Goal: Information Seeking & Learning: Understand process/instructions

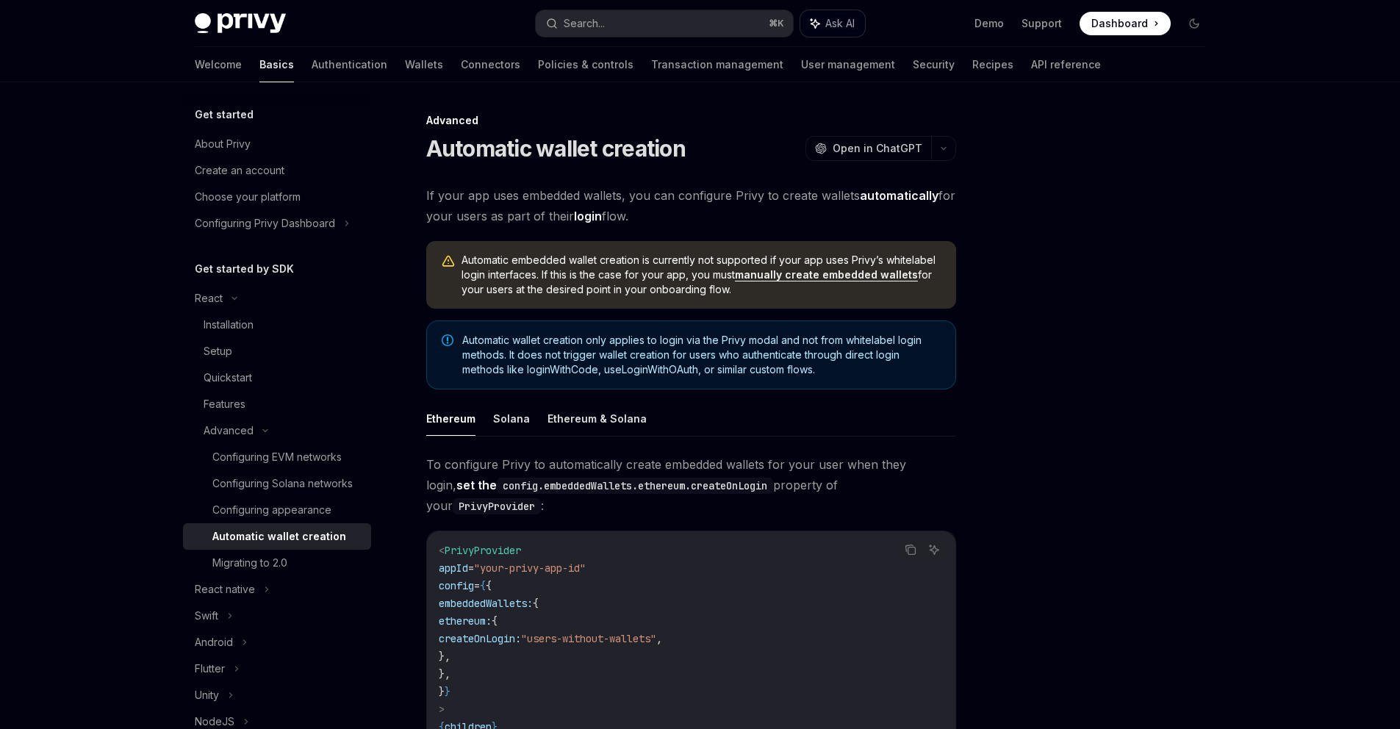
click at [815, 27] on icon "button" at bounding box center [815, 24] width 12 height 12
type textarea "*"
click at [1087, 688] on textarea at bounding box center [1188, 701] width 399 height 31
paste textarea "**********"
type textarea "**********"
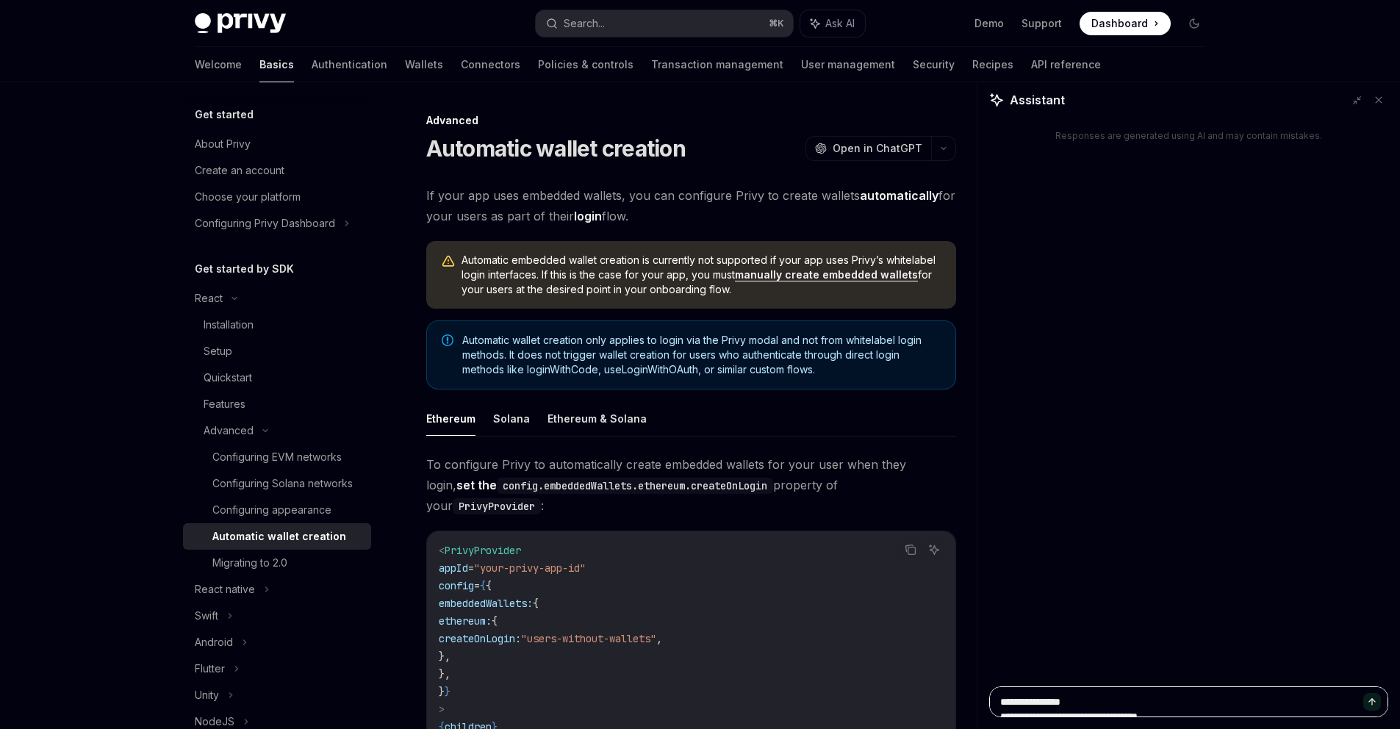
scroll to position [2489, 0]
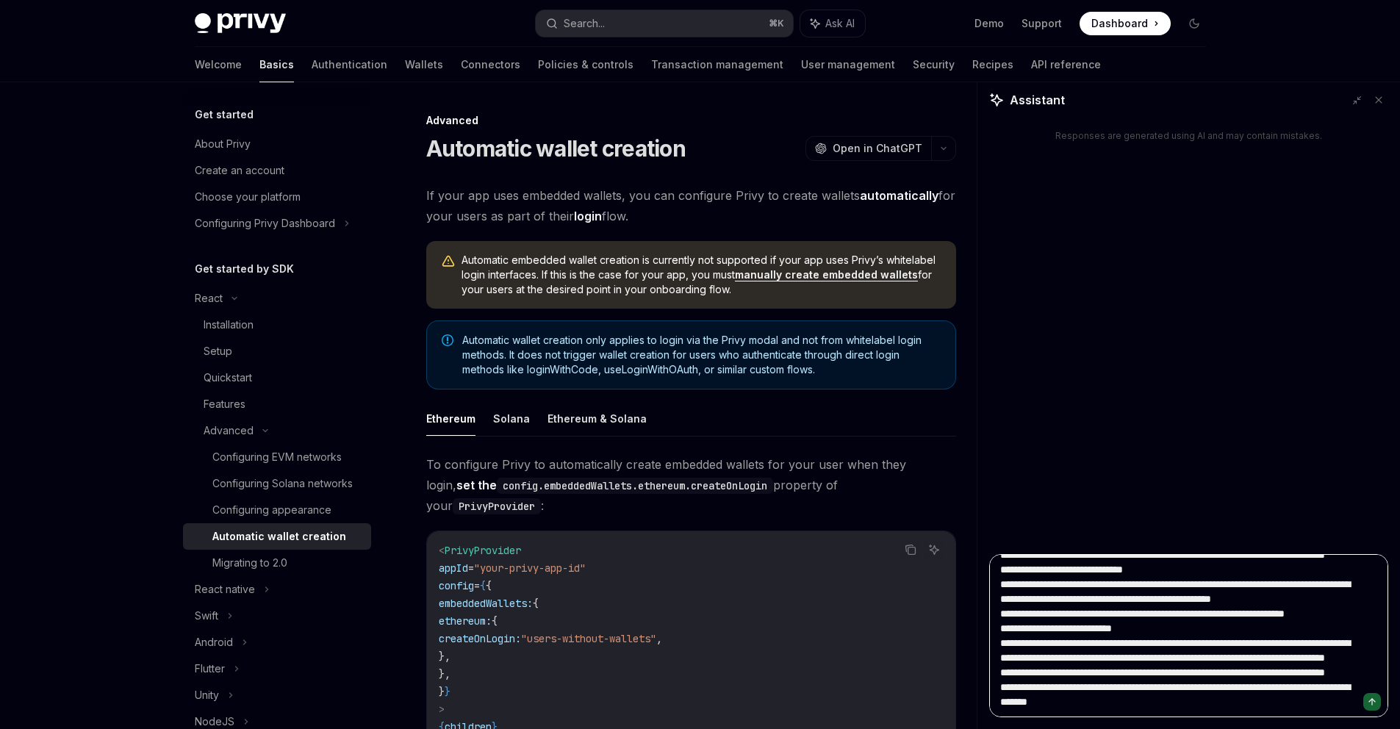
type textarea "*"
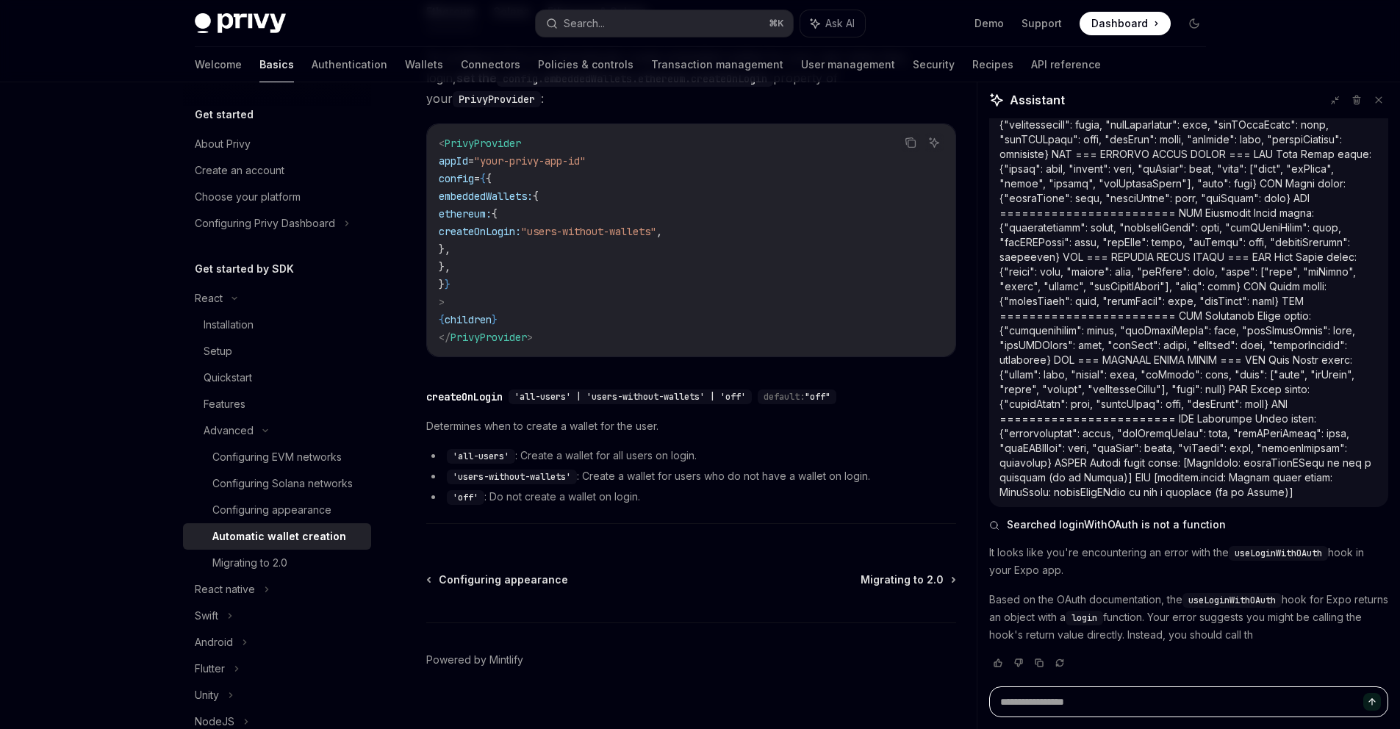
scroll to position [1431, 0]
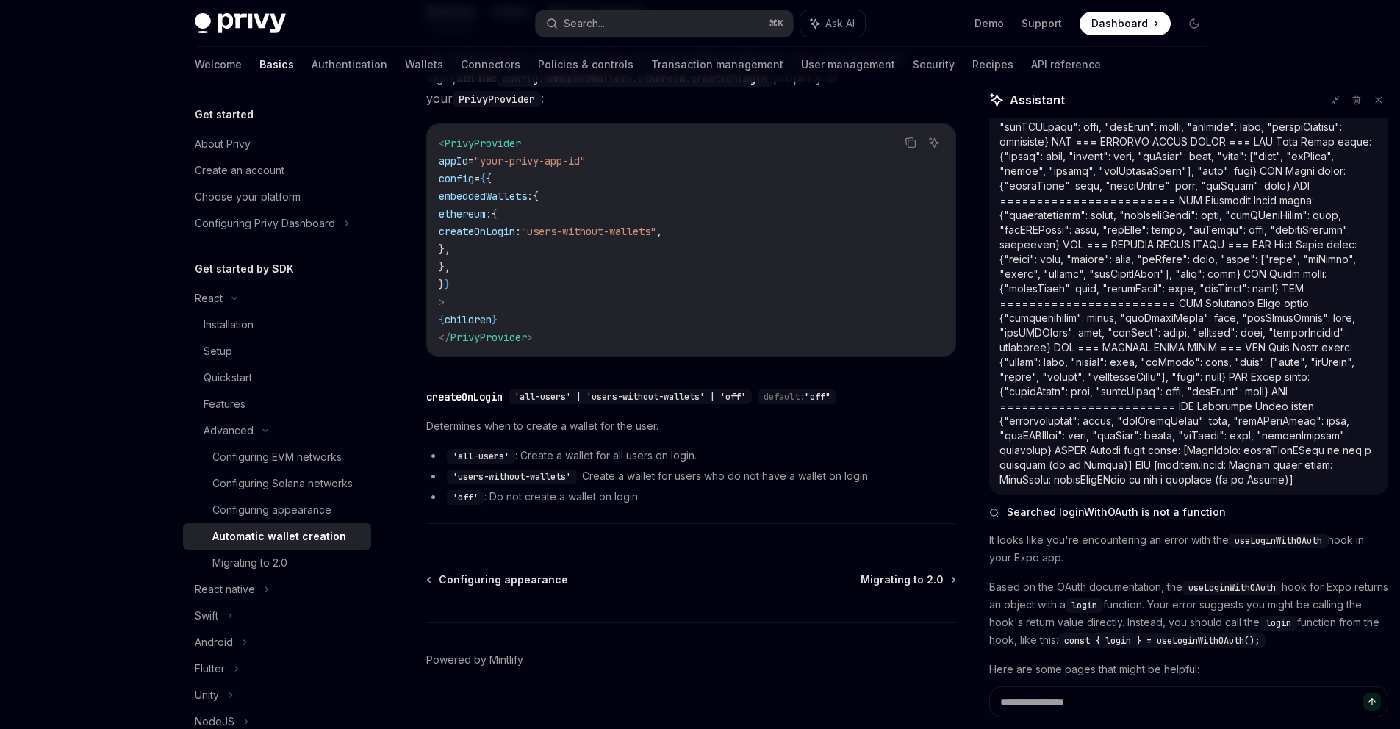
click at [1077, 558] on p "It looks like you're encountering an error with the useLoginWithOAuth hook in y…" at bounding box center [1188, 548] width 399 height 35
click at [1073, 558] on p "It looks like you're encountering an error with the useLoginWithOAuth hook in y…" at bounding box center [1188, 548] width 399 height 35
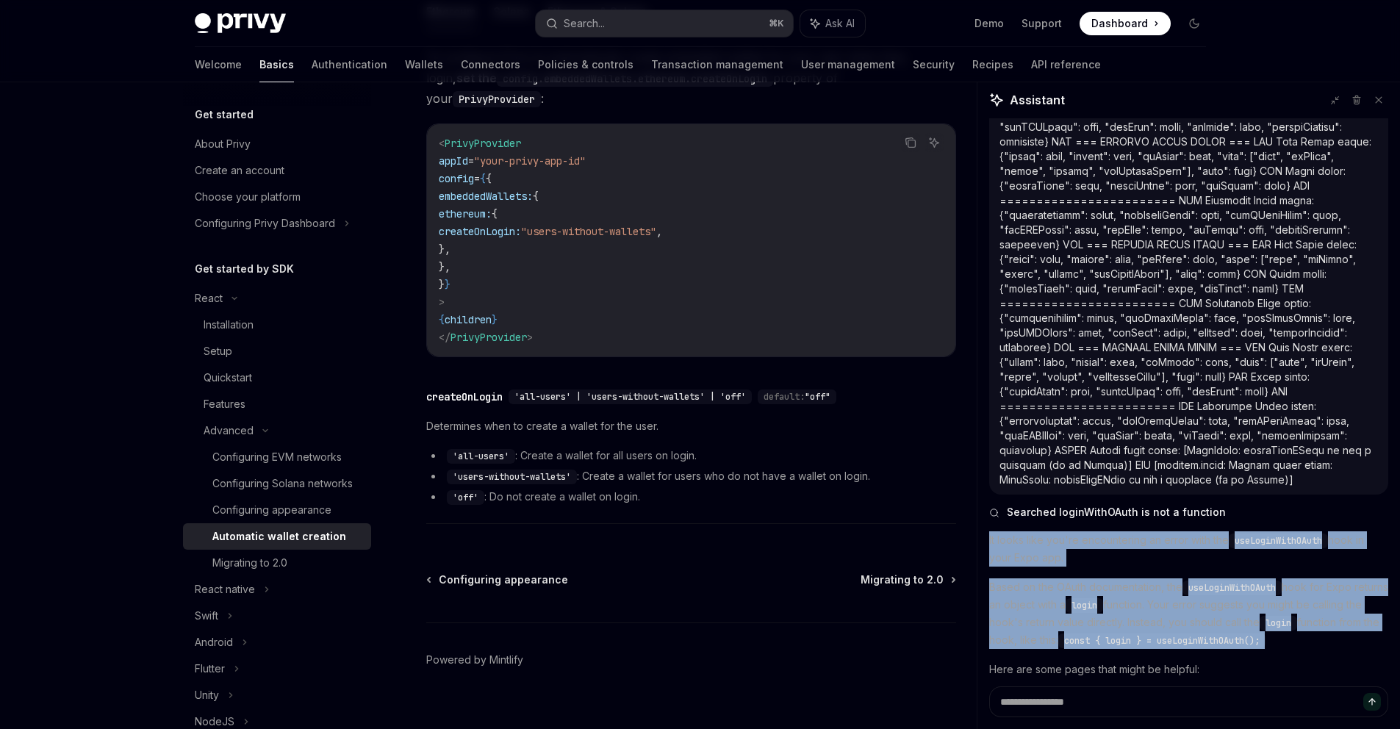
drag, startPoint x: 1073, startPoint y: 557, endPoint x: 1088, endPoint y: 622, distance: 67.2
click at [1088, 622] on div "It looks like you're encountering an error with the useLoginWithOAuth hook in y…" at bounding box center [1188, 637] width 399 height 212
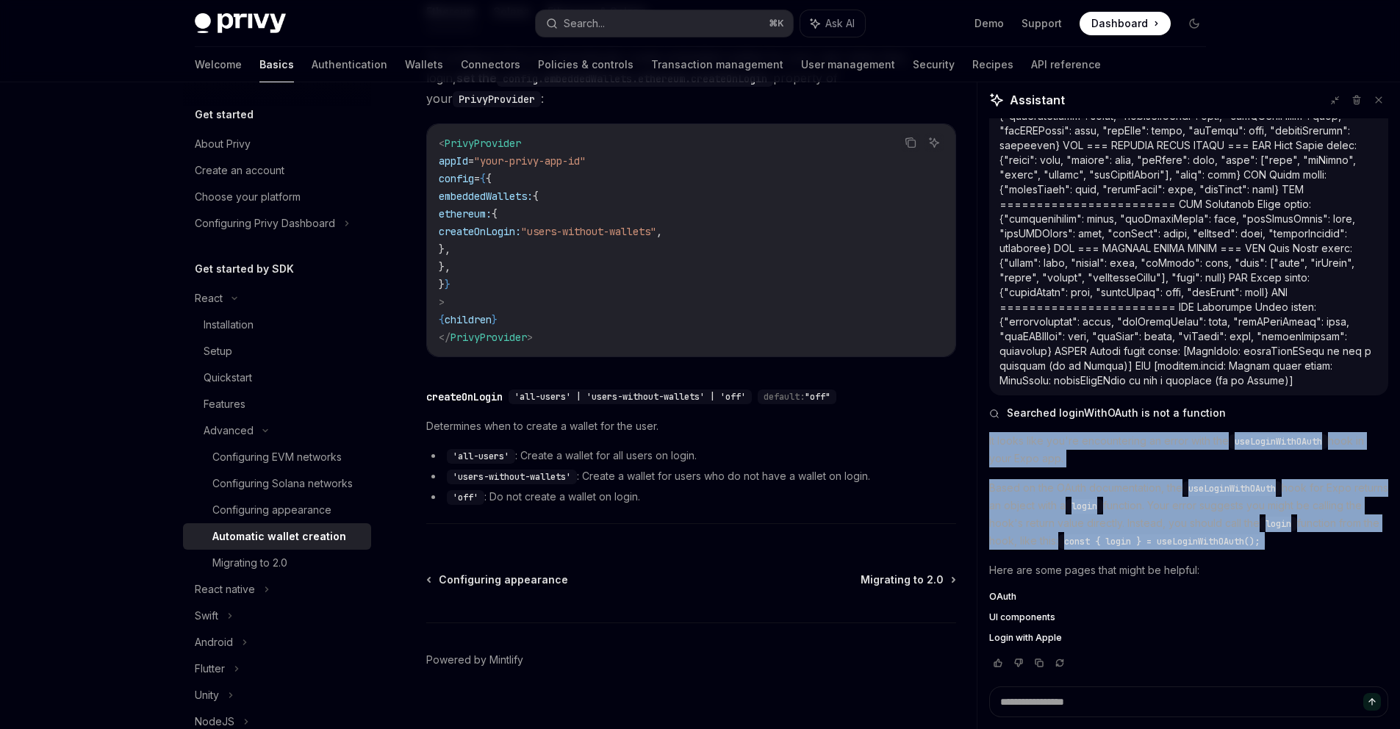
scroll to position [1545, 0]
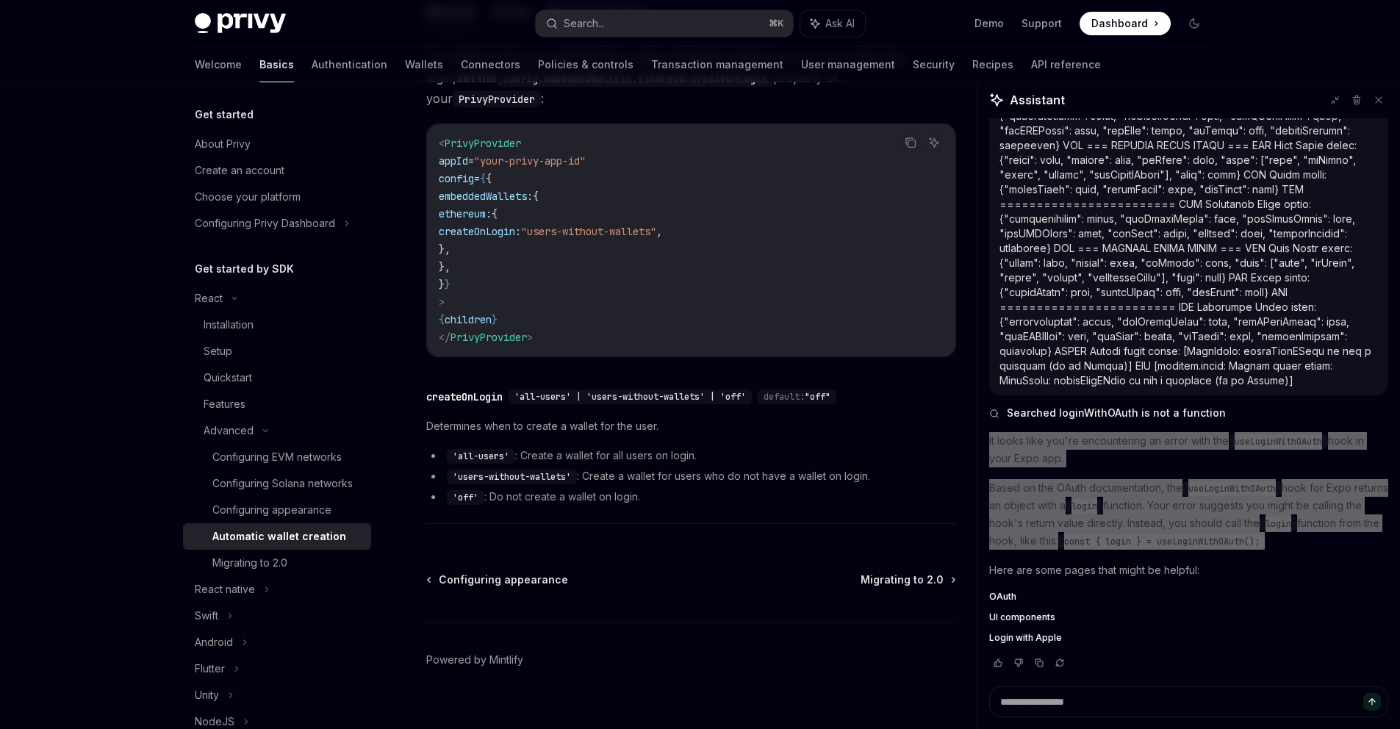
click at [1001, 596] on span "OAuth" at bounding box center [1002, 597] width 27 height 12
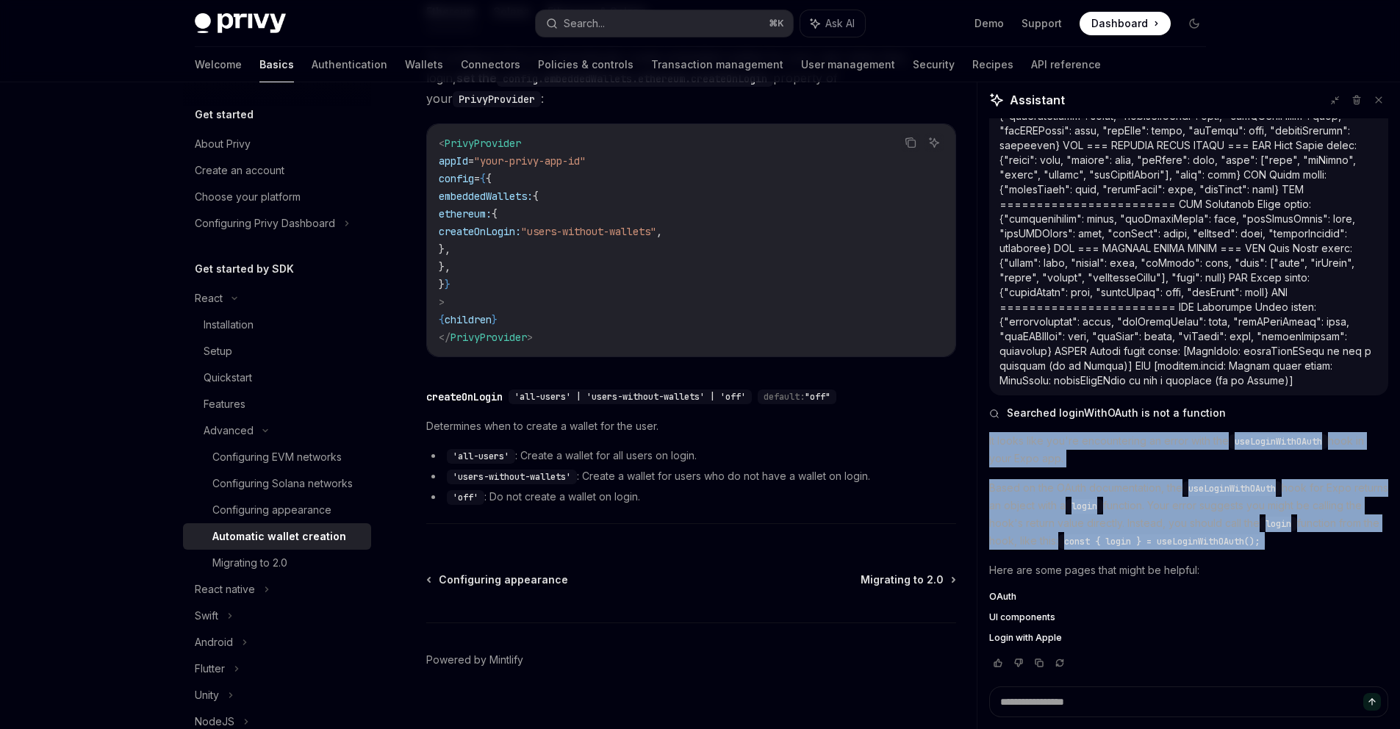
click at [1001, 596] on span "OAuth" at bounding box center [1002, 597] width 27 height 12
click at [1137, 642] on span "Login with Apple" at bounding box center [1188, 638] width 399 height 12
type textarea "*"
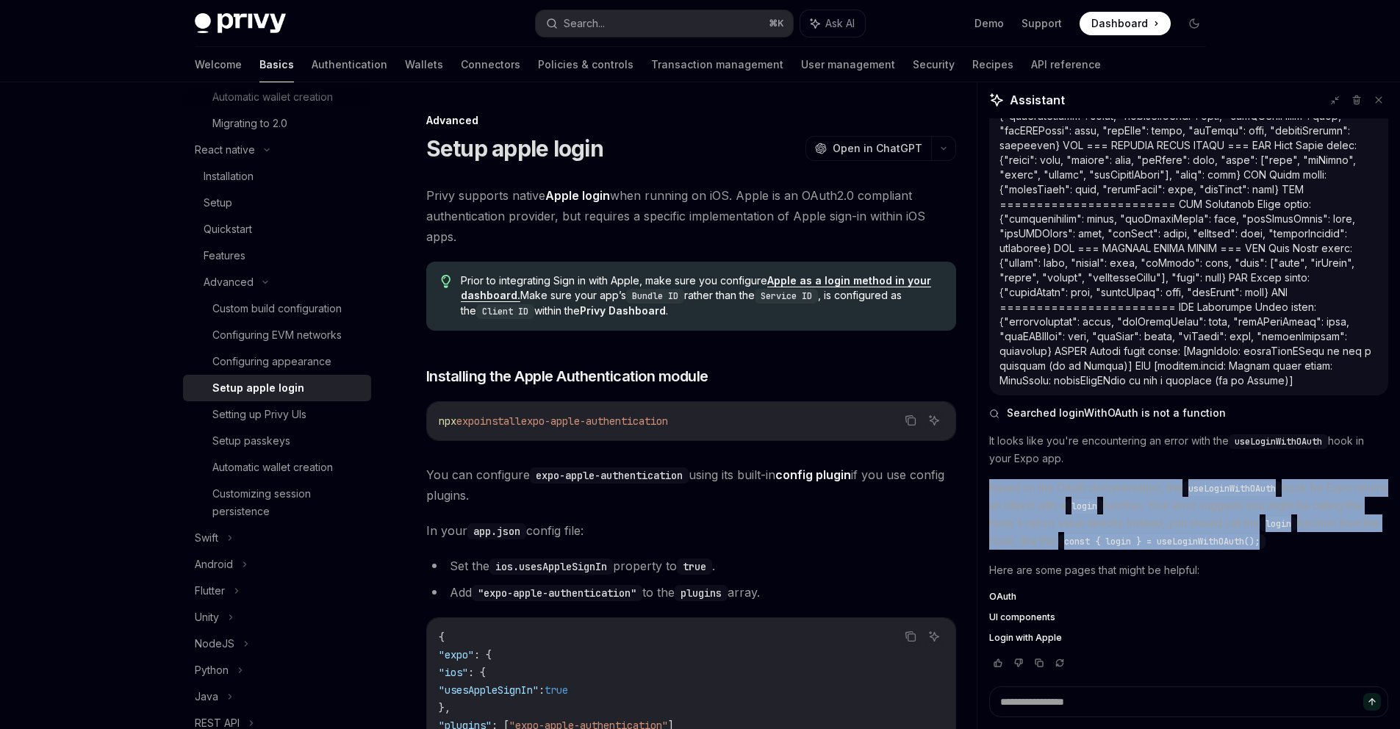
click at [1016, 614] on span "UI components" at bounding box center [1022, 617] width 66 height 12
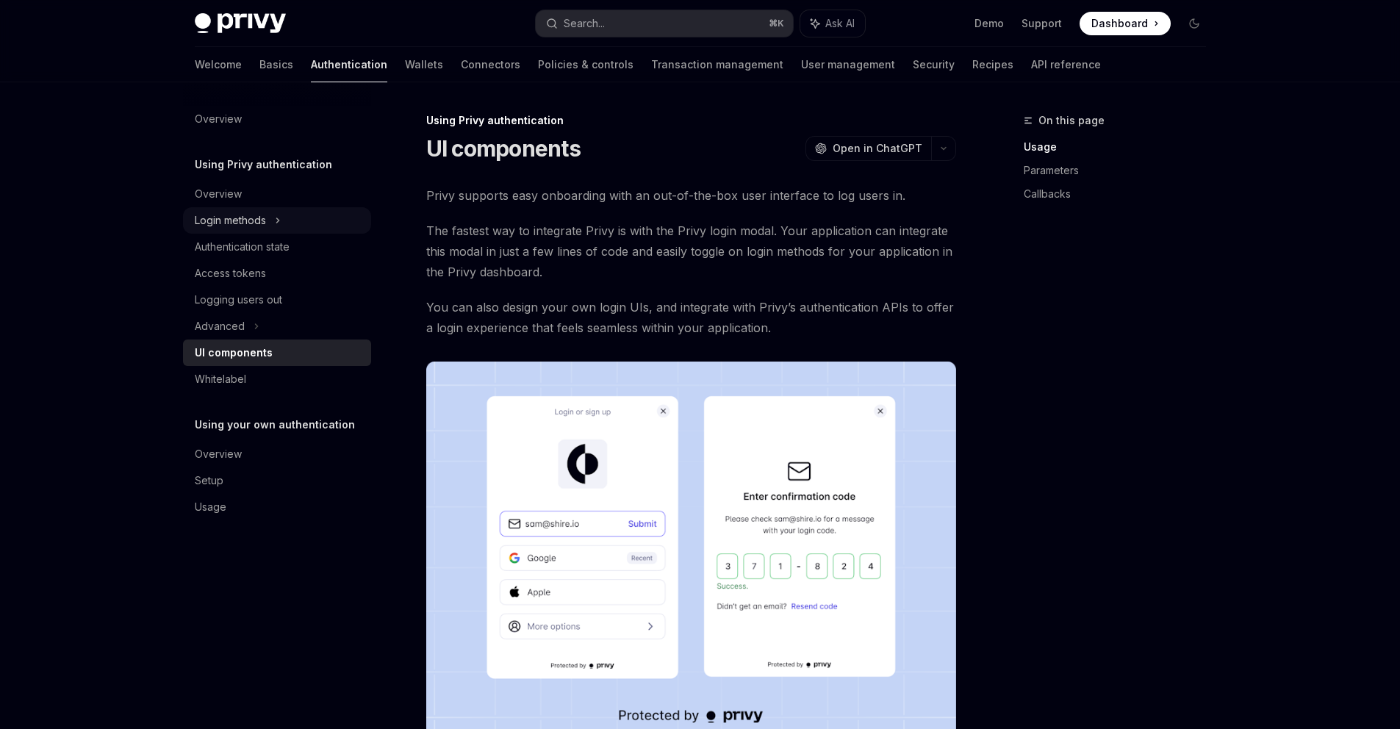
click at [258, 228] on div "Login methods" at bounding box center [230, 221] width 71 height 18
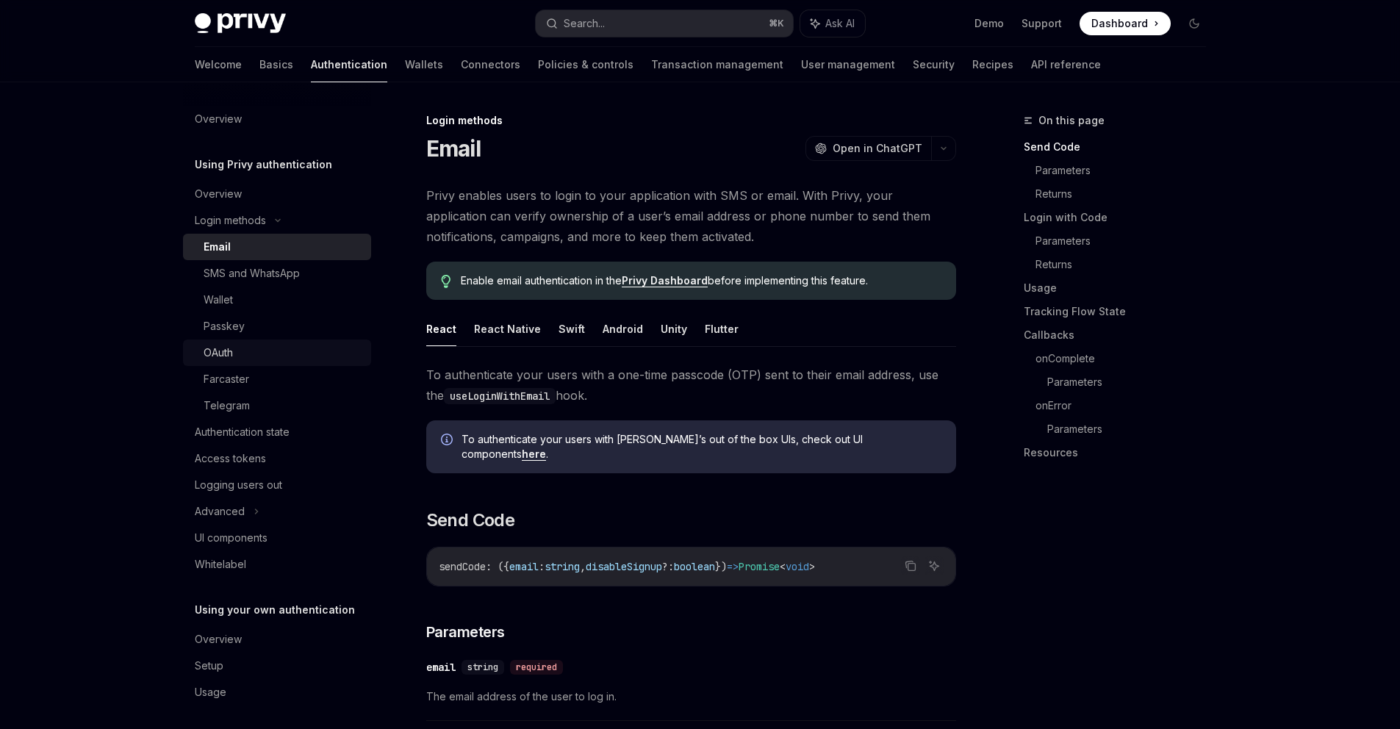
click at [232, 350] on div "OAuth" at bounding box center [218, 353] width 29 height 18
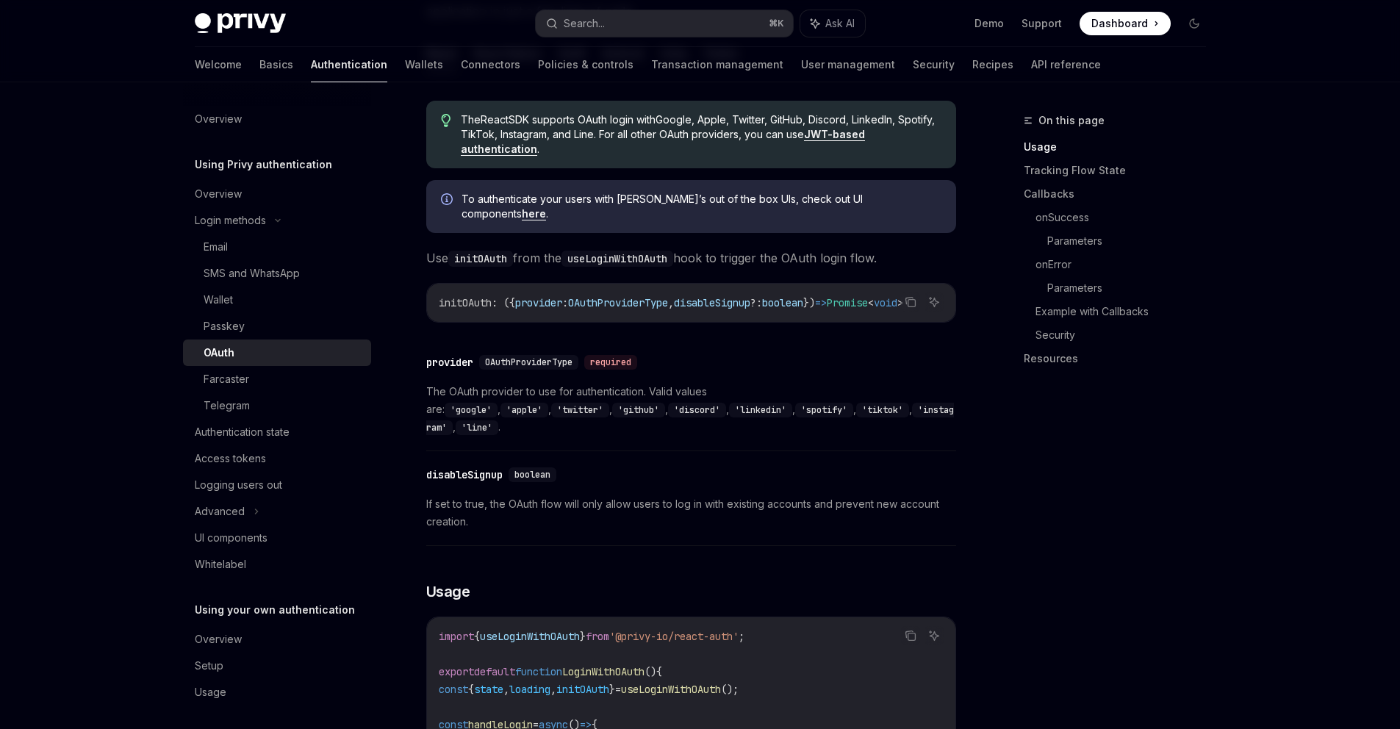
scroll to position [328, 0]
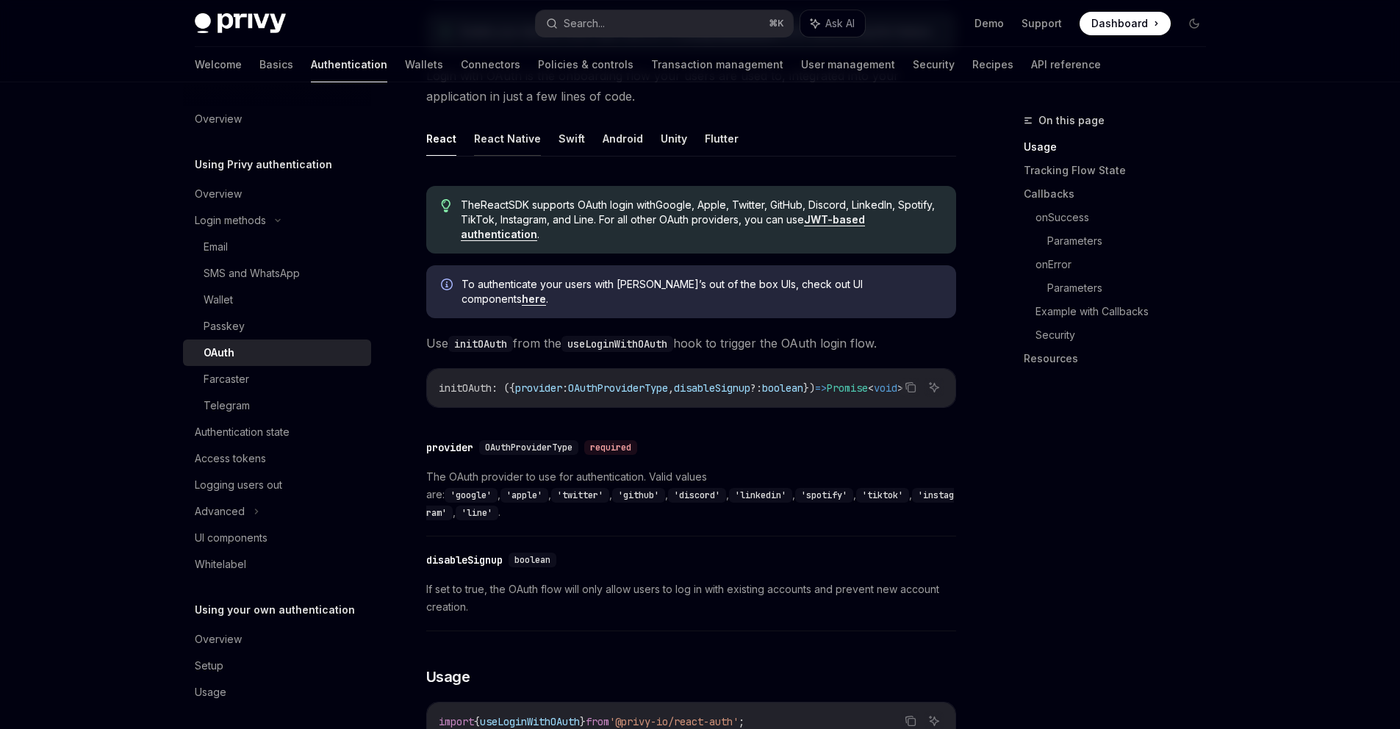
click at [514, 138] on button "React Native" at bounding box center [507, 138] width 67 height 35
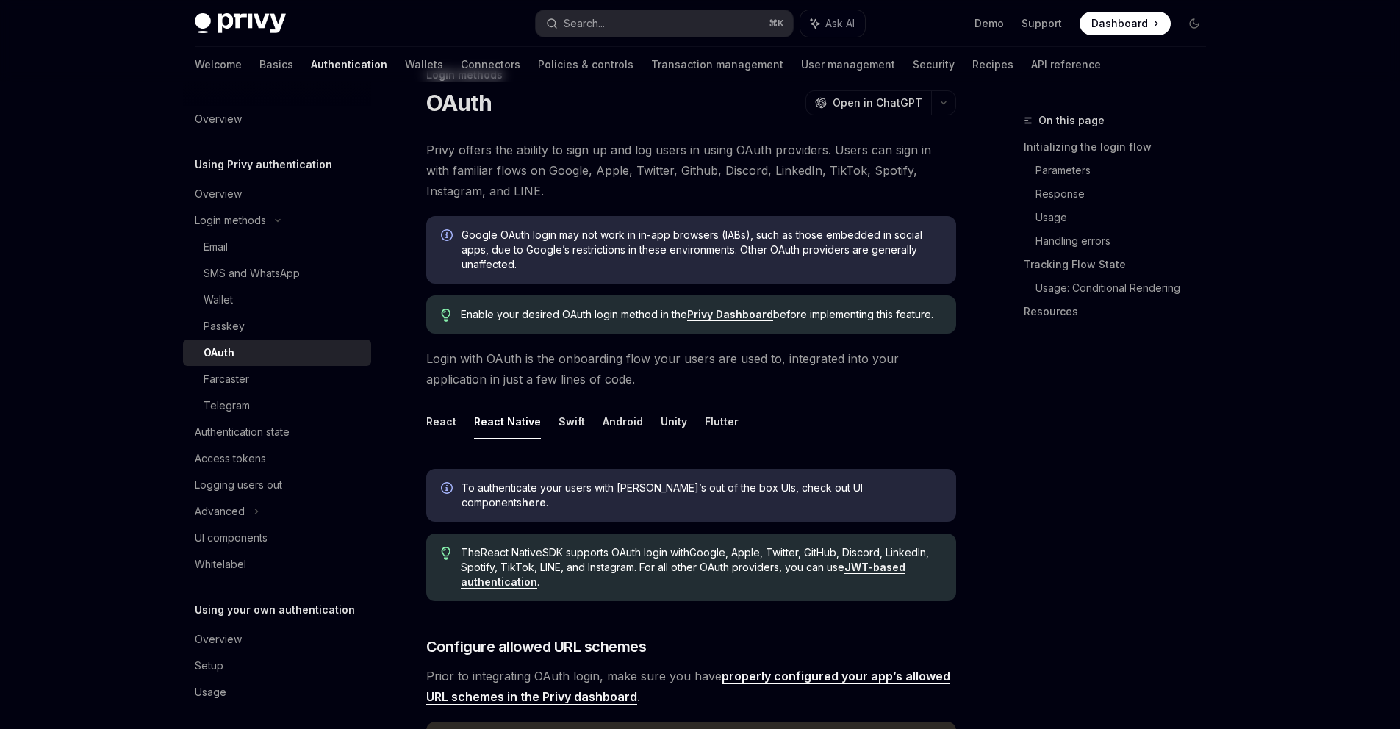
scroll to position [17, 0]
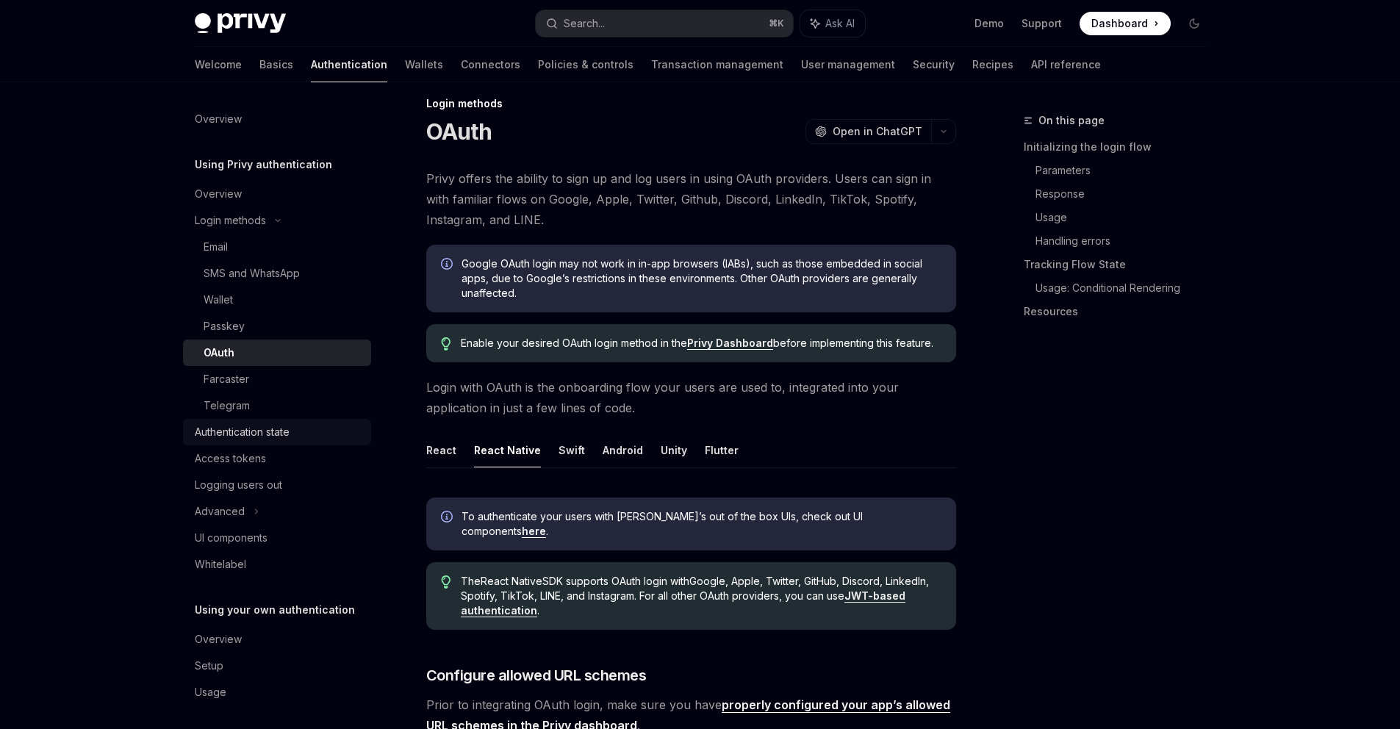
click at [261, 439] on div "Authentication state" at bounding box center [242, 432] width 95 height 18
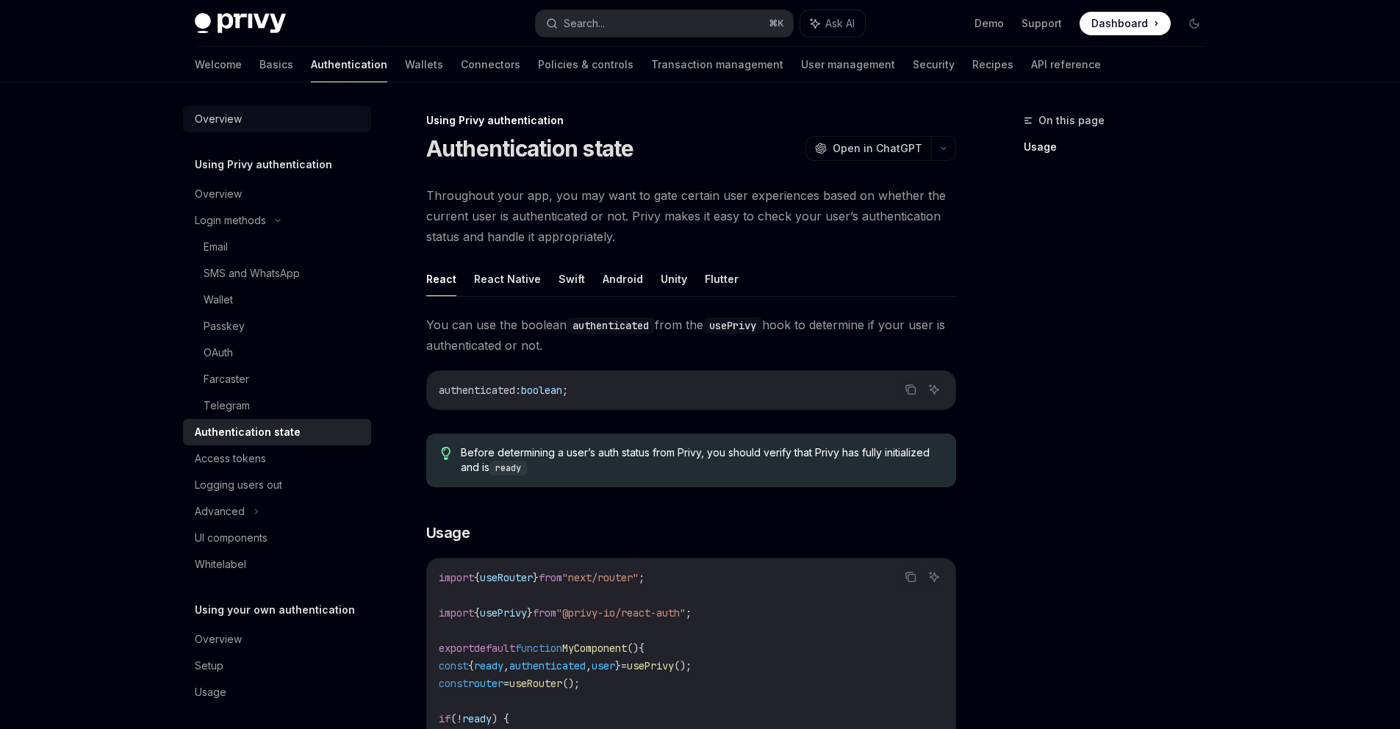
click at [214, 126] on div "Overview" at bounding box center [218, 119] width 47 height 18
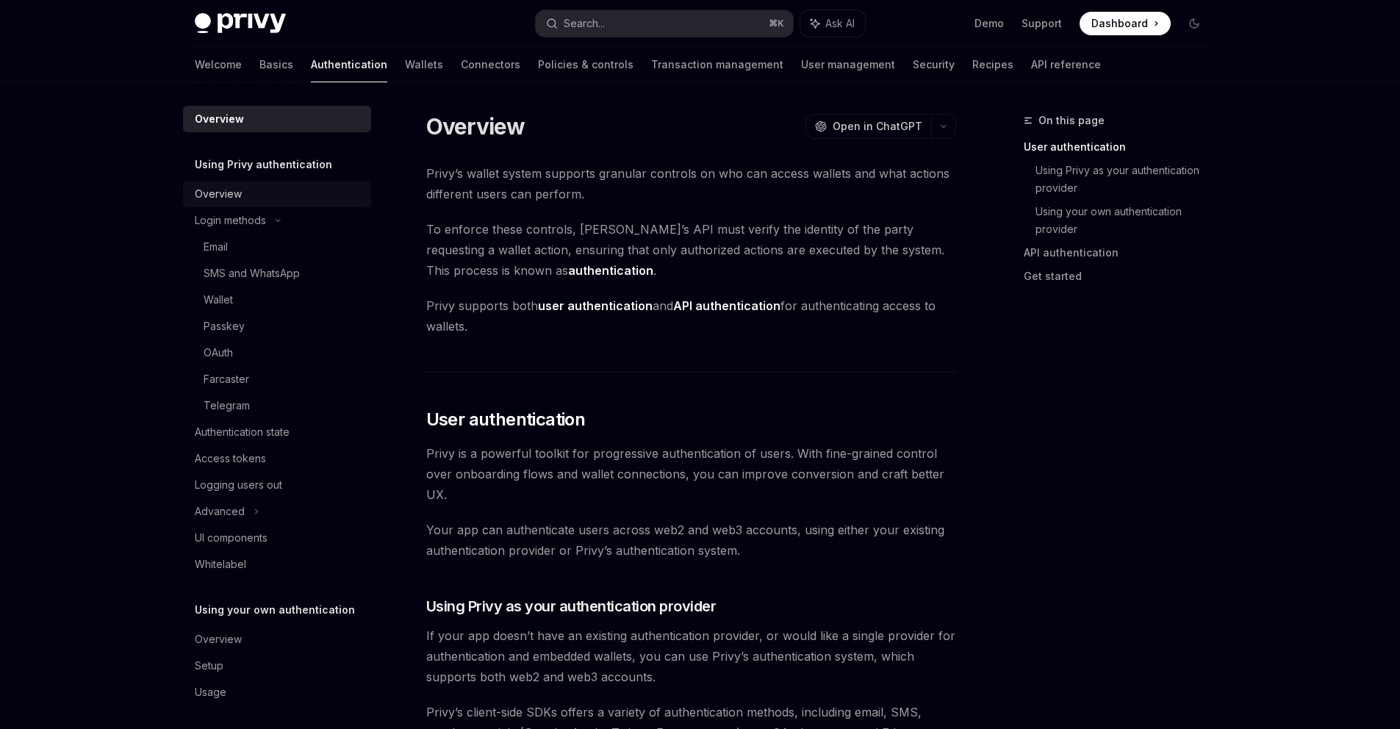
click at [245, 195] on div "Overview" at bounding box center [279, 194] width 168 height 18
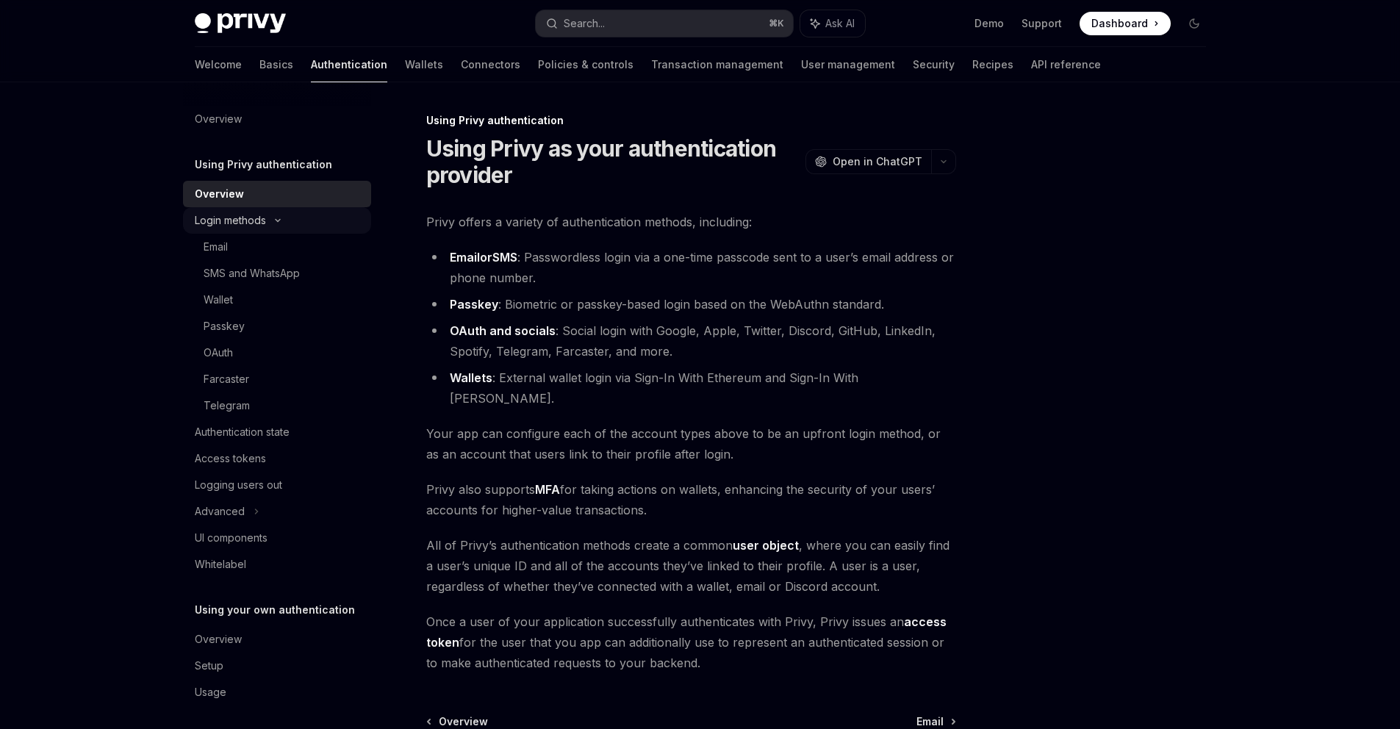
click at [245, 209] on div "Login methods" at bounding box center [277, 220] width 188 height 26
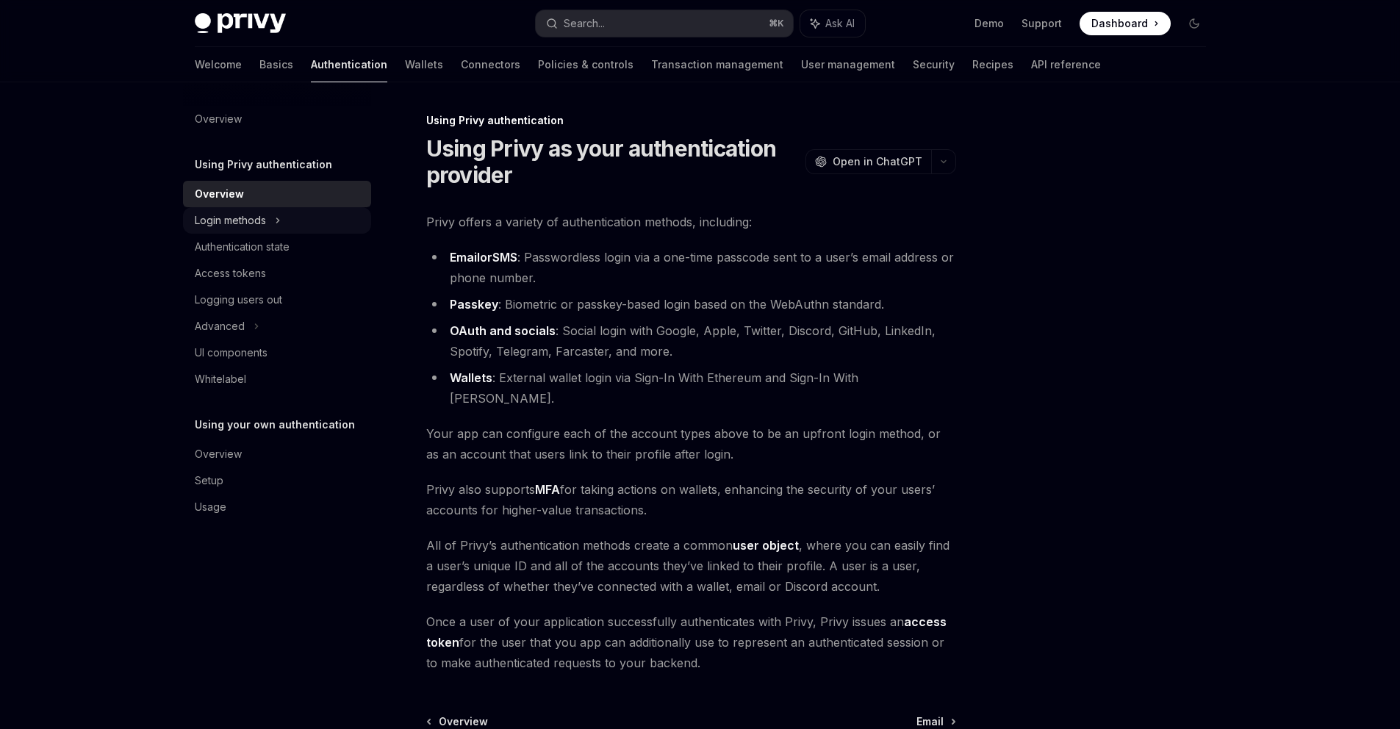
click at [246, 216] on div "Login methods" at bounding box center [230, 221] width 71 height 18
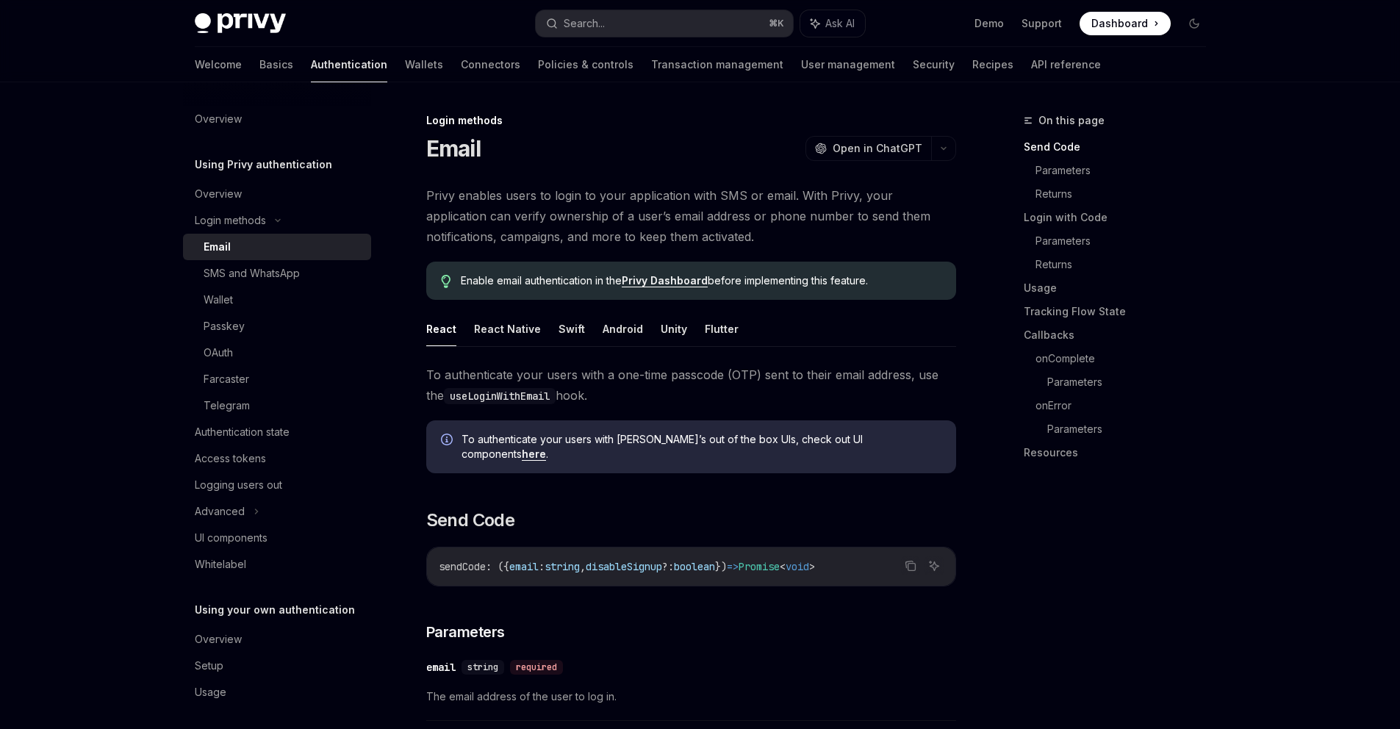
click at [248, 250] on div "Email" at bounding box center [283, 247] width 159 height 18
click at [249, 251] on div "Email" at bounding box center [283, 247] width 159 height 18
click at [251, 284] on link "SMS and WhatsApp" at bounding box center [277, 273] width 188 height 26
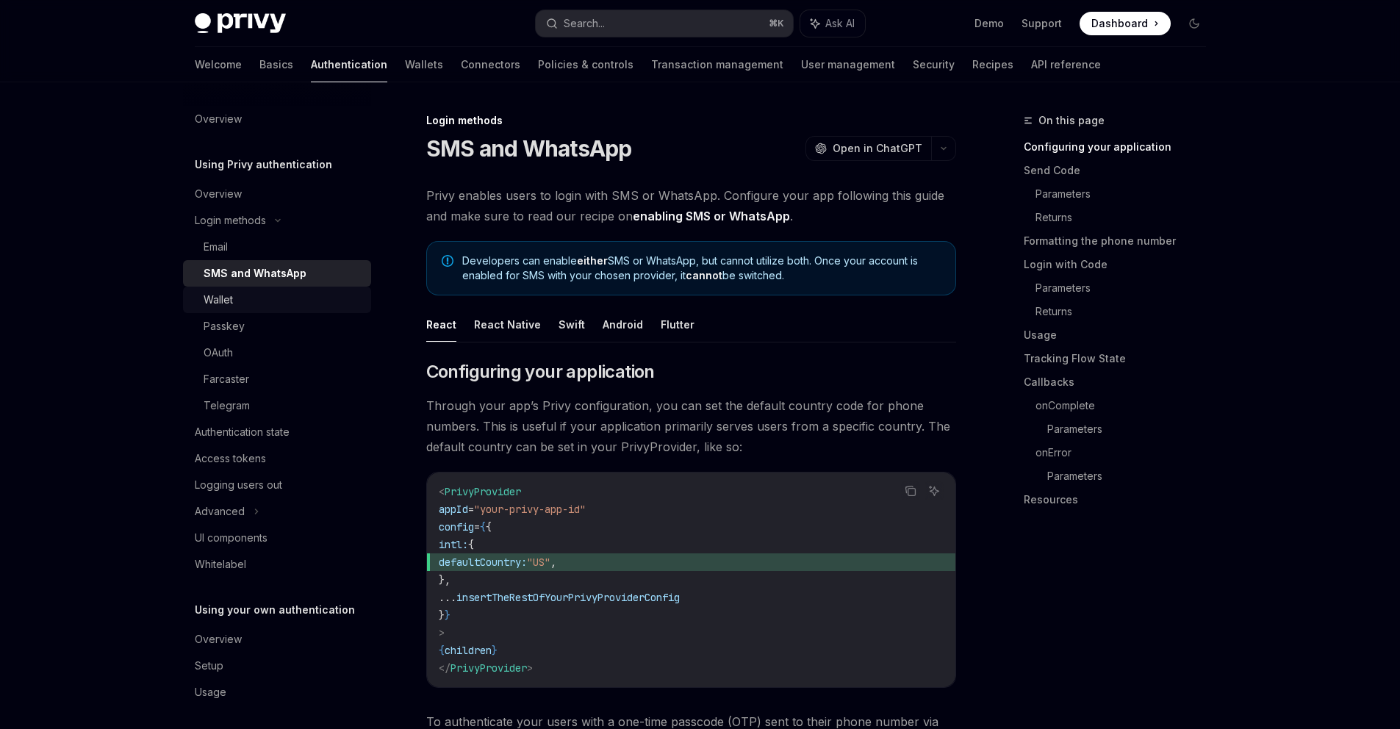
click at [242, 299] on div "Wallet" at bounding box center [283, 300] width 159 height 18
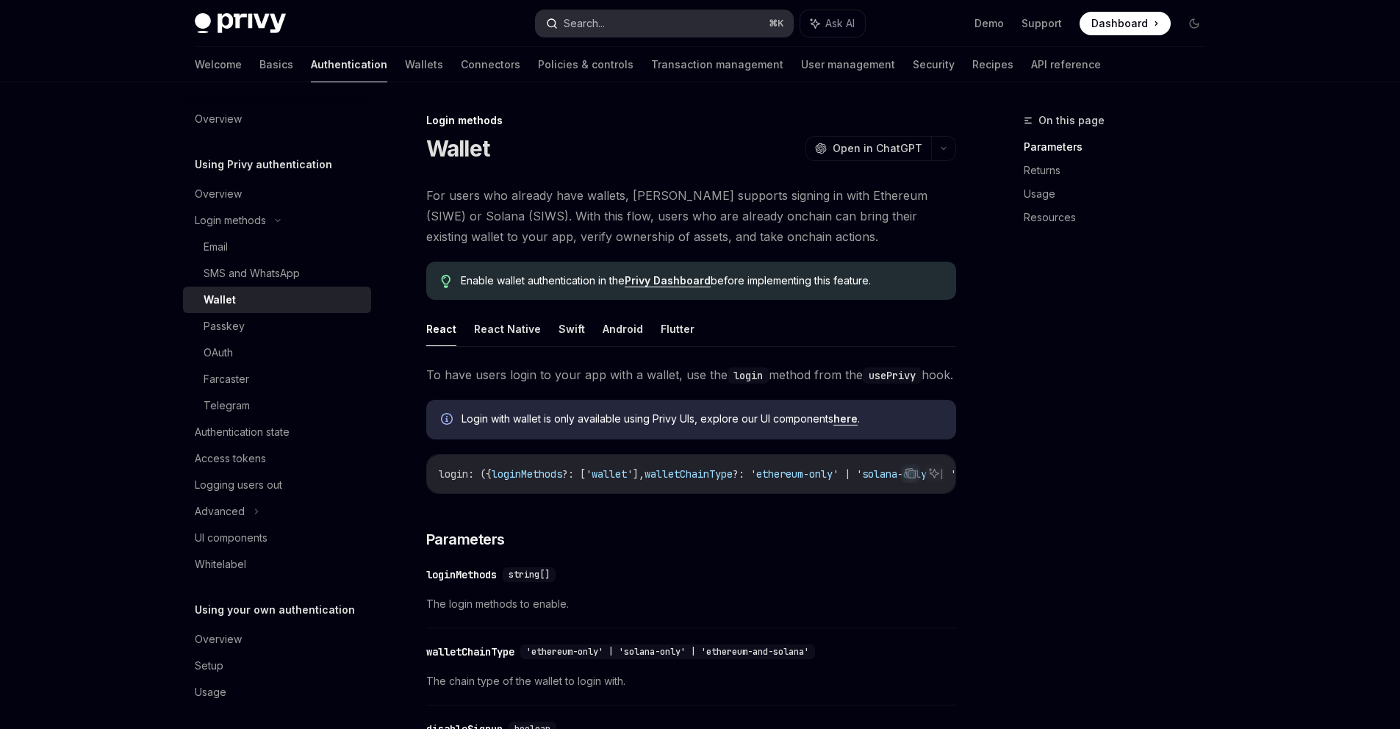
click at [553, 21] on icon "button" at bounding box center [552, 24] width 12 height 12
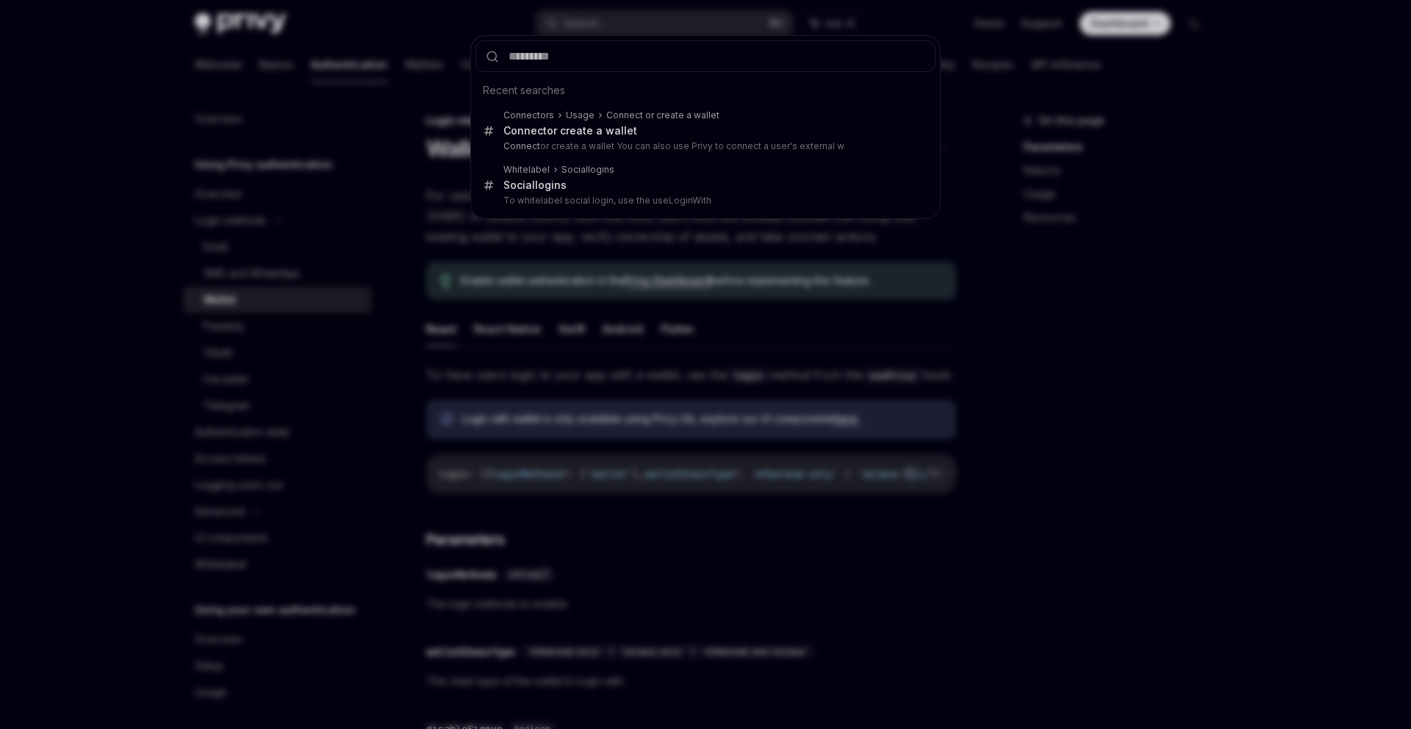
drag, startPoint x: 181, startPoint y: 93, endPoint x: 186, endPoint y: 83, distance: 10.5
click at [182, 92] on div "Recent searches Connectors Usage Connect or create a wallet Connect or create a…" at bounding box center [705, 364] width 1411 height 729
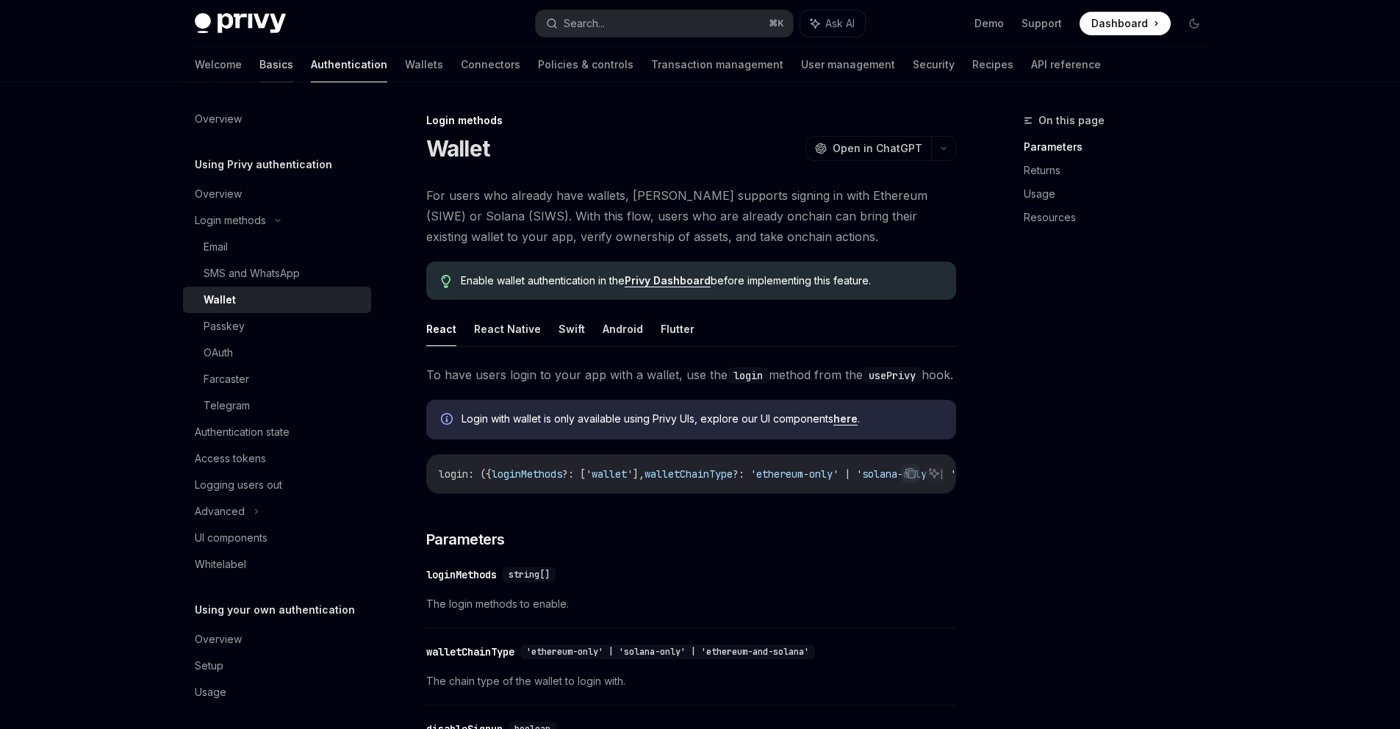
click at [259, 58] on link "Basics" at bounding box center [276, 64] width 34 height 35
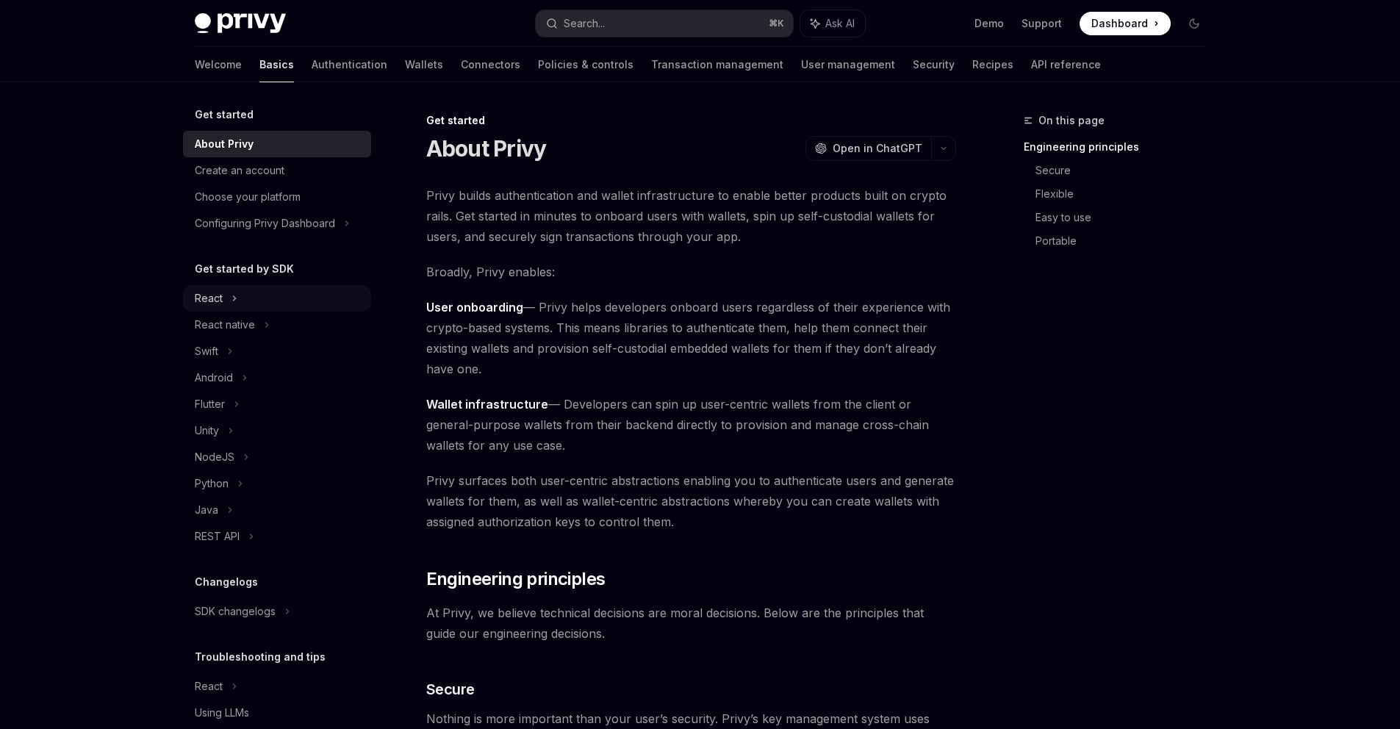
click at [231, 305] on icon at bounding box center [234, 298] width 6 height 18
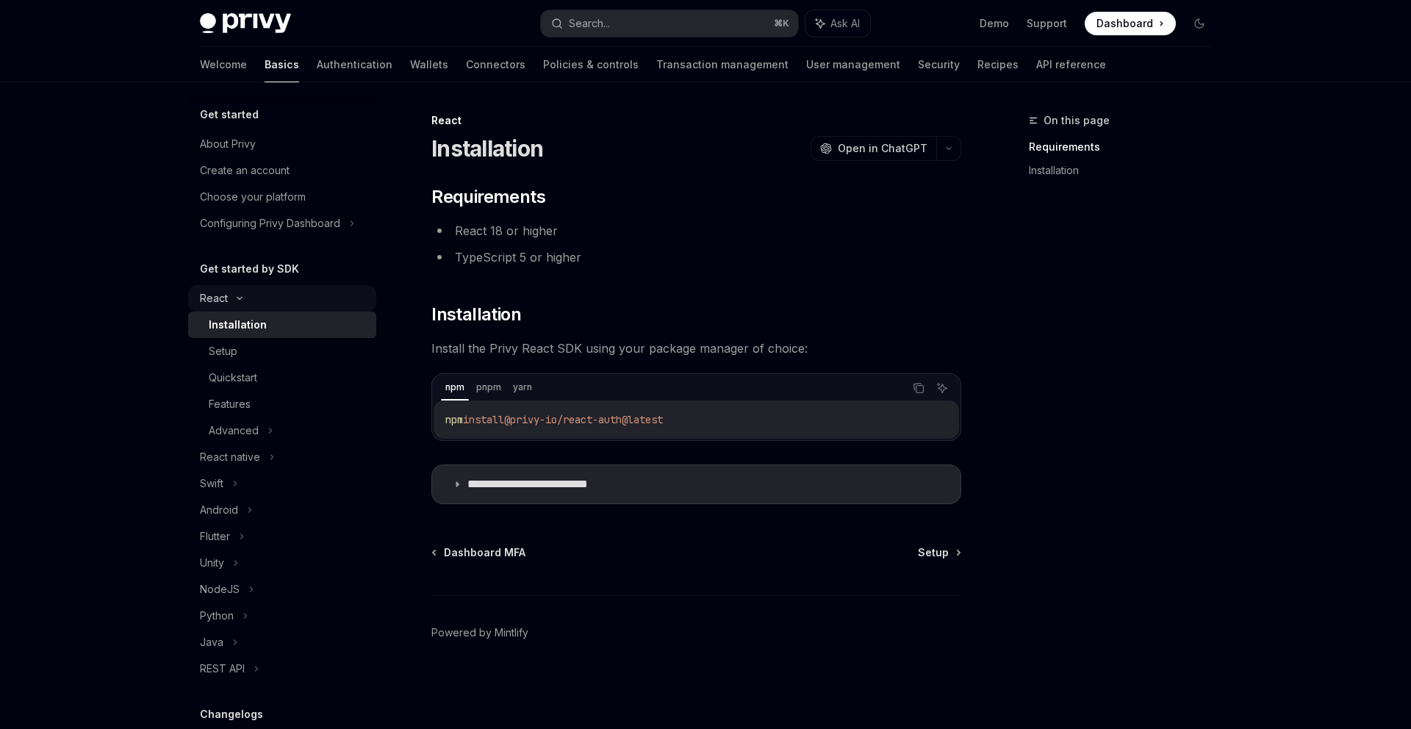
click at [237, 303] on div "React" at bounding box center [282, 298] width 188 height 26
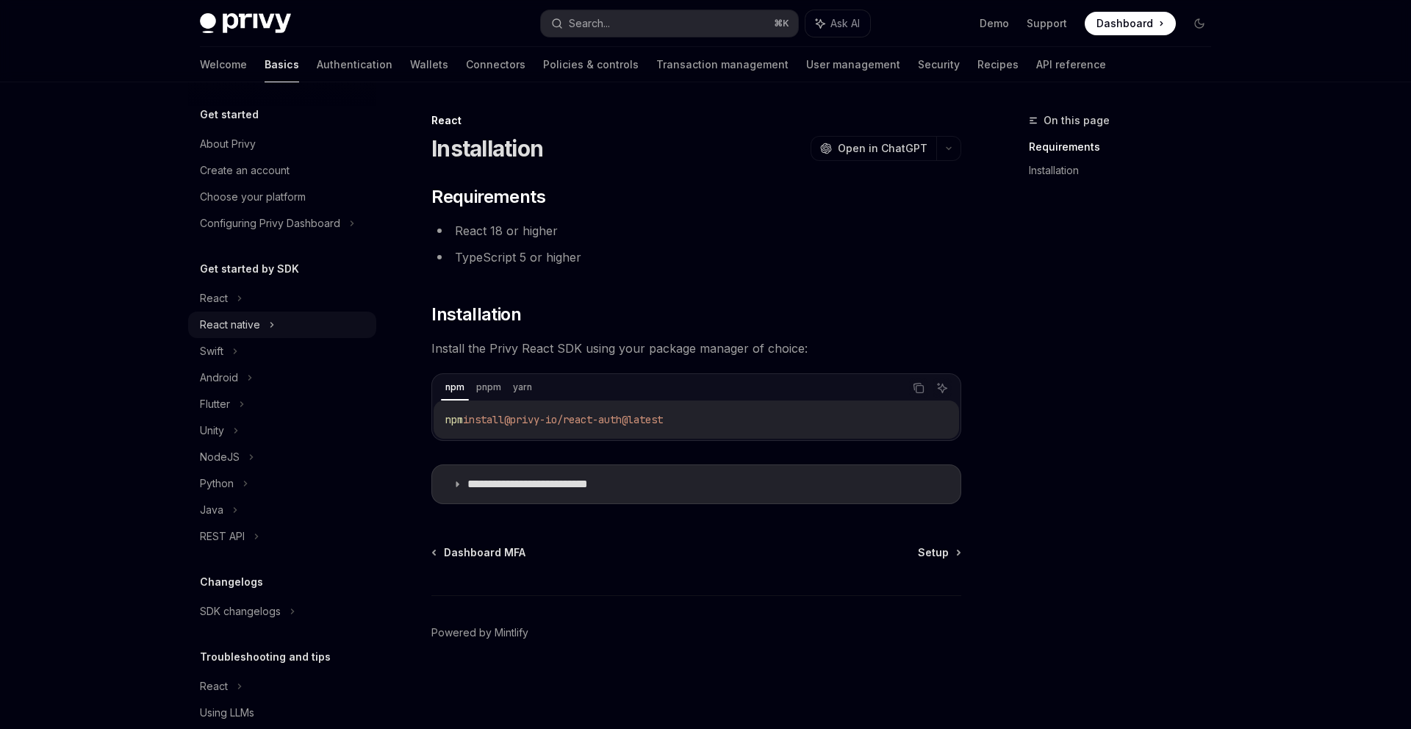
click at [247, 331] on div "React native" at bounding box center [230, 325] width 60 height 18
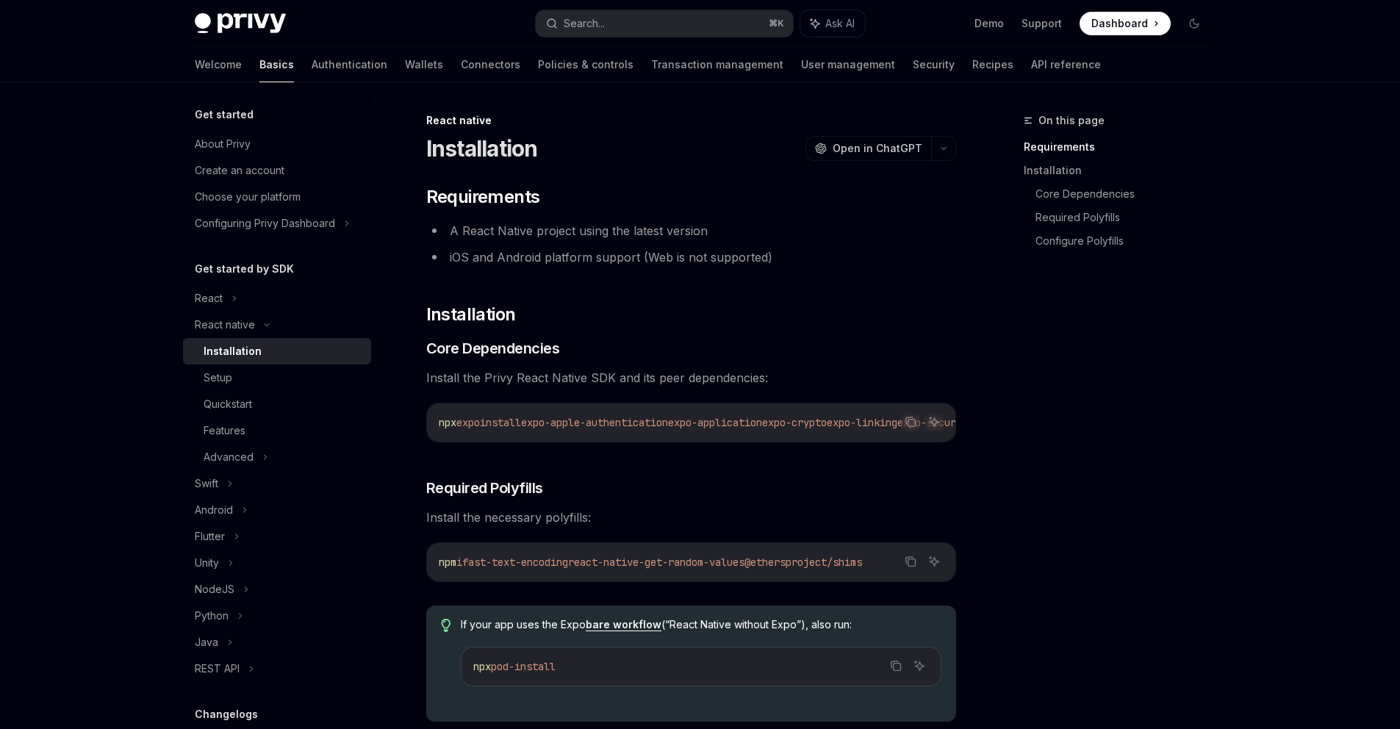
click at [260, 359] on div "Installation" at bounding box center [283, 351] width 159 height 18
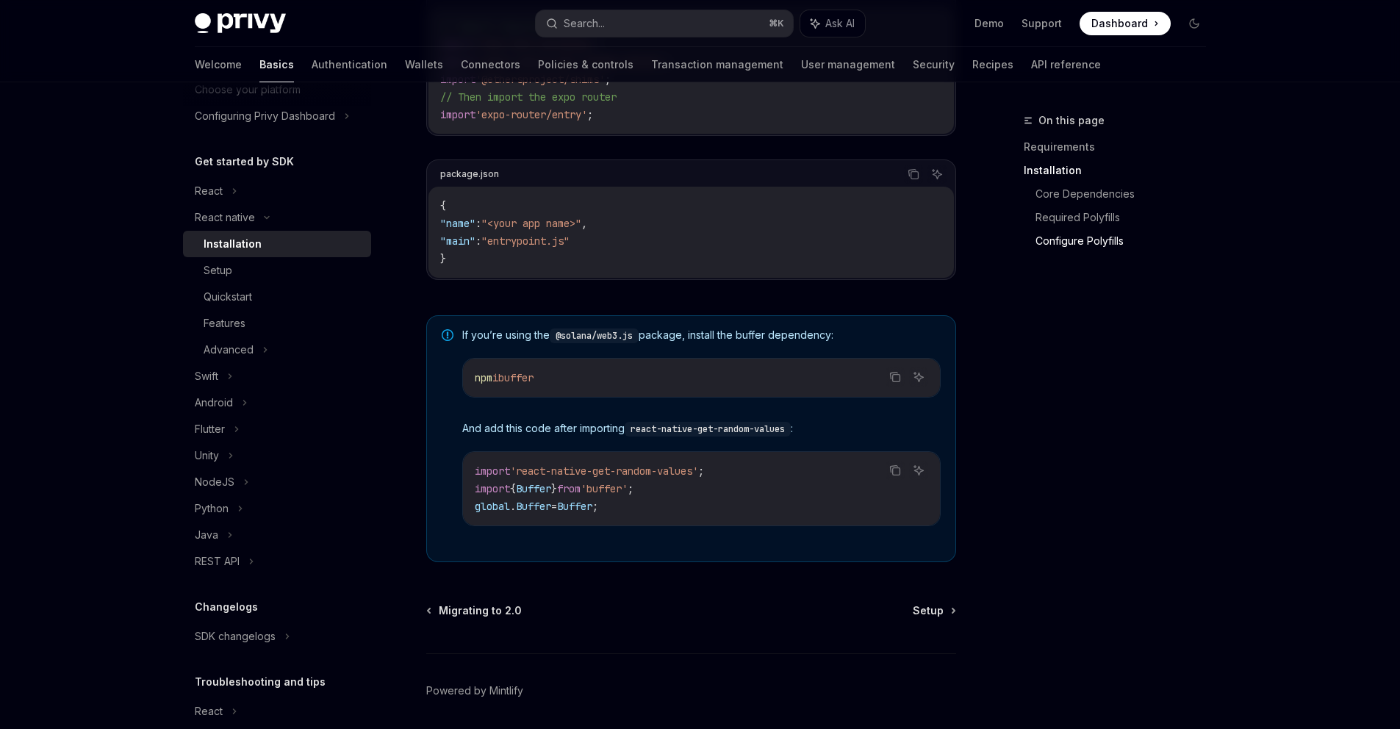
scroll to position [951, 0]
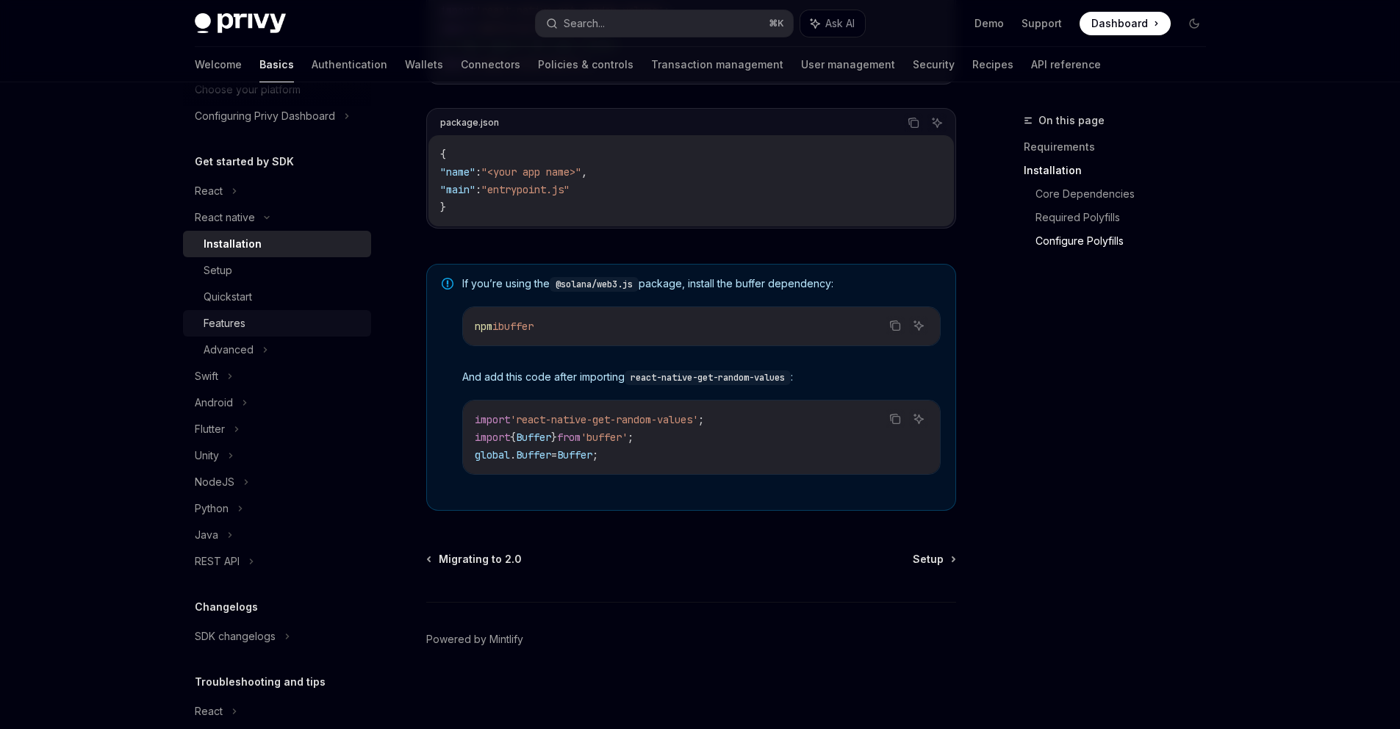
click at [286, 317] on div "Features" at bounding box center [283, 323] width 159 height 18
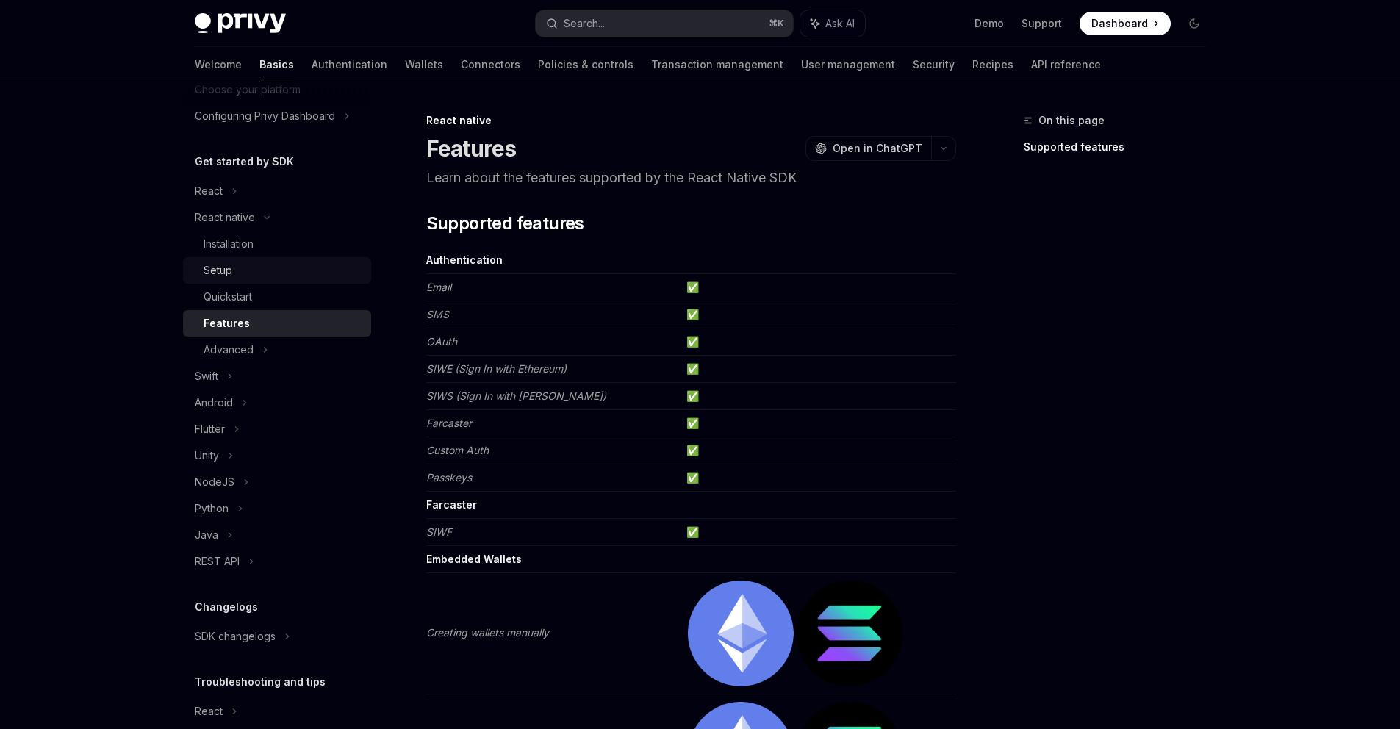
click at [273, 280] on link "Setup" at bounding box center [277, 270] width 188 height 26
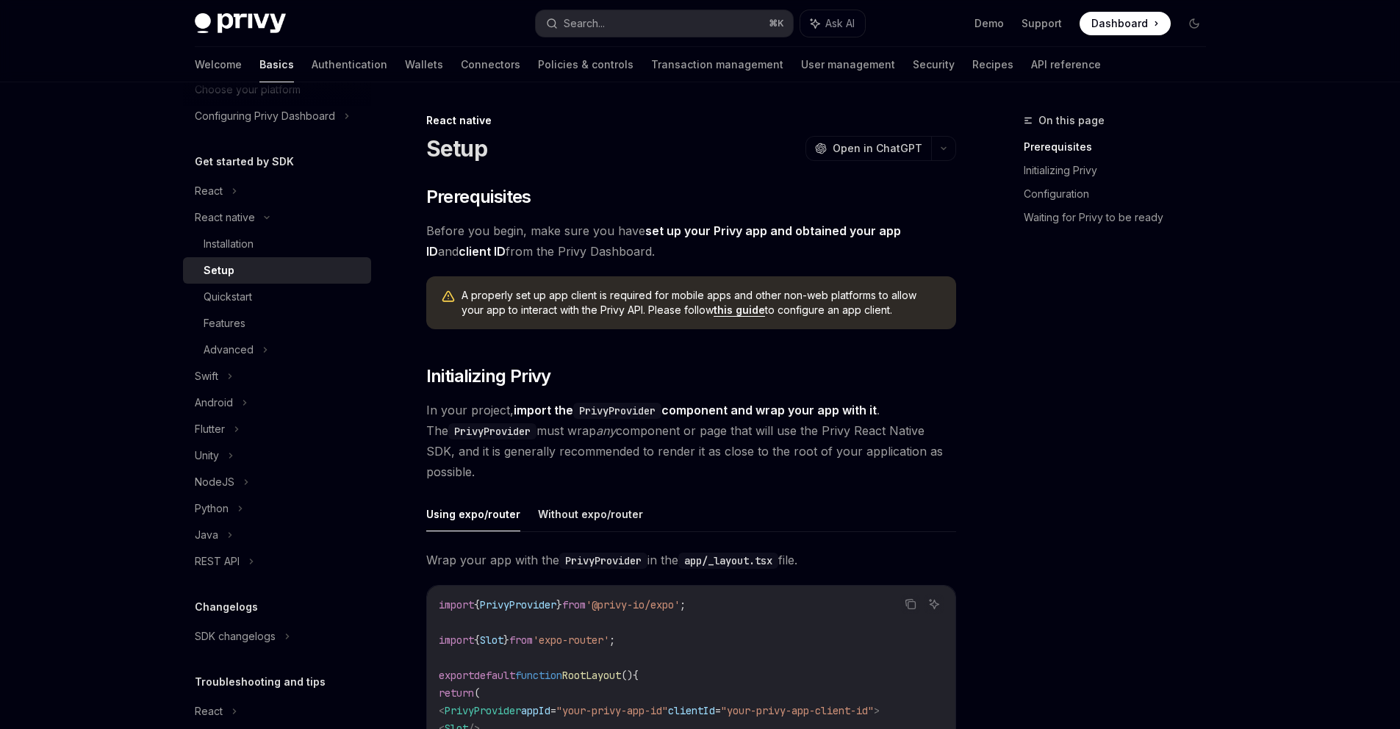
click at [502, 513] on button "Using expo/router" at bounding box center [473, 514] width 94 height 35
type textarea "*"
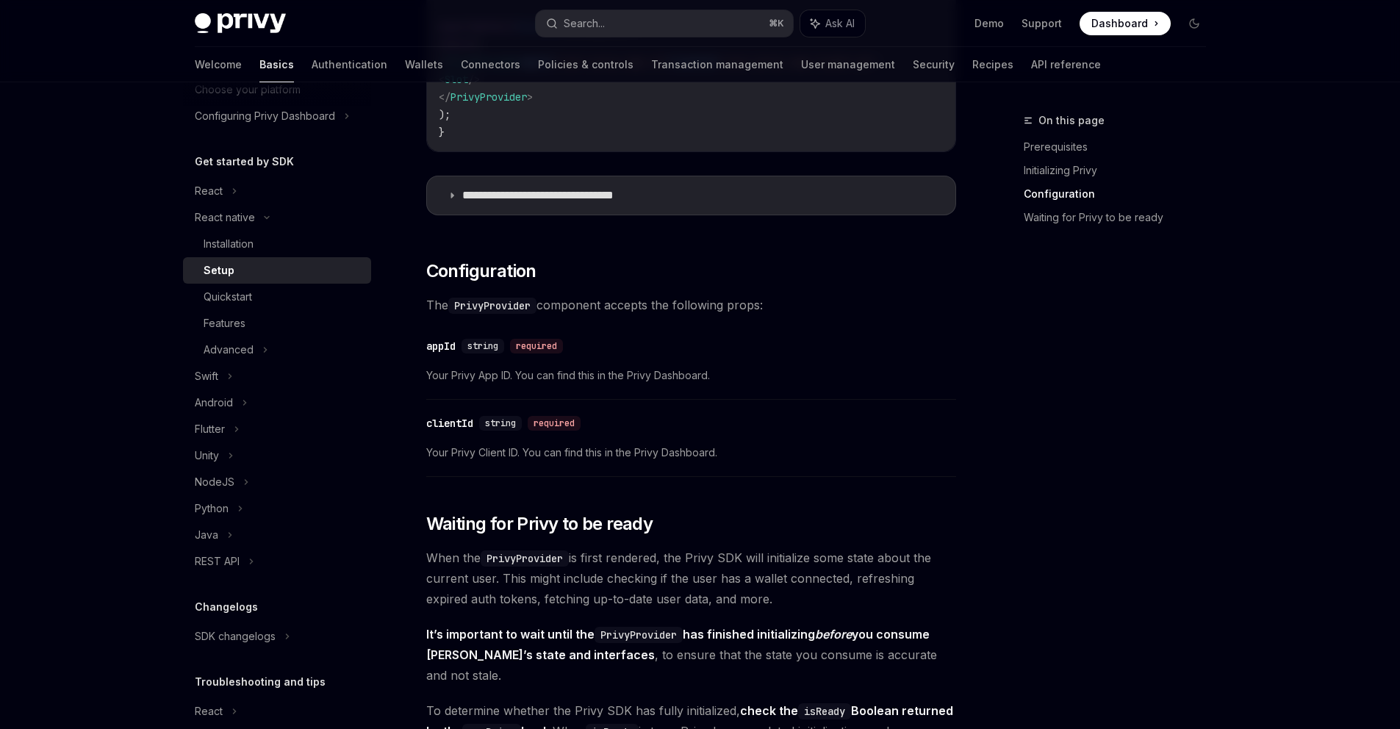
scroll to position [1283, 0]
